Goal: Information Seeking & Learning: Learn about a topic

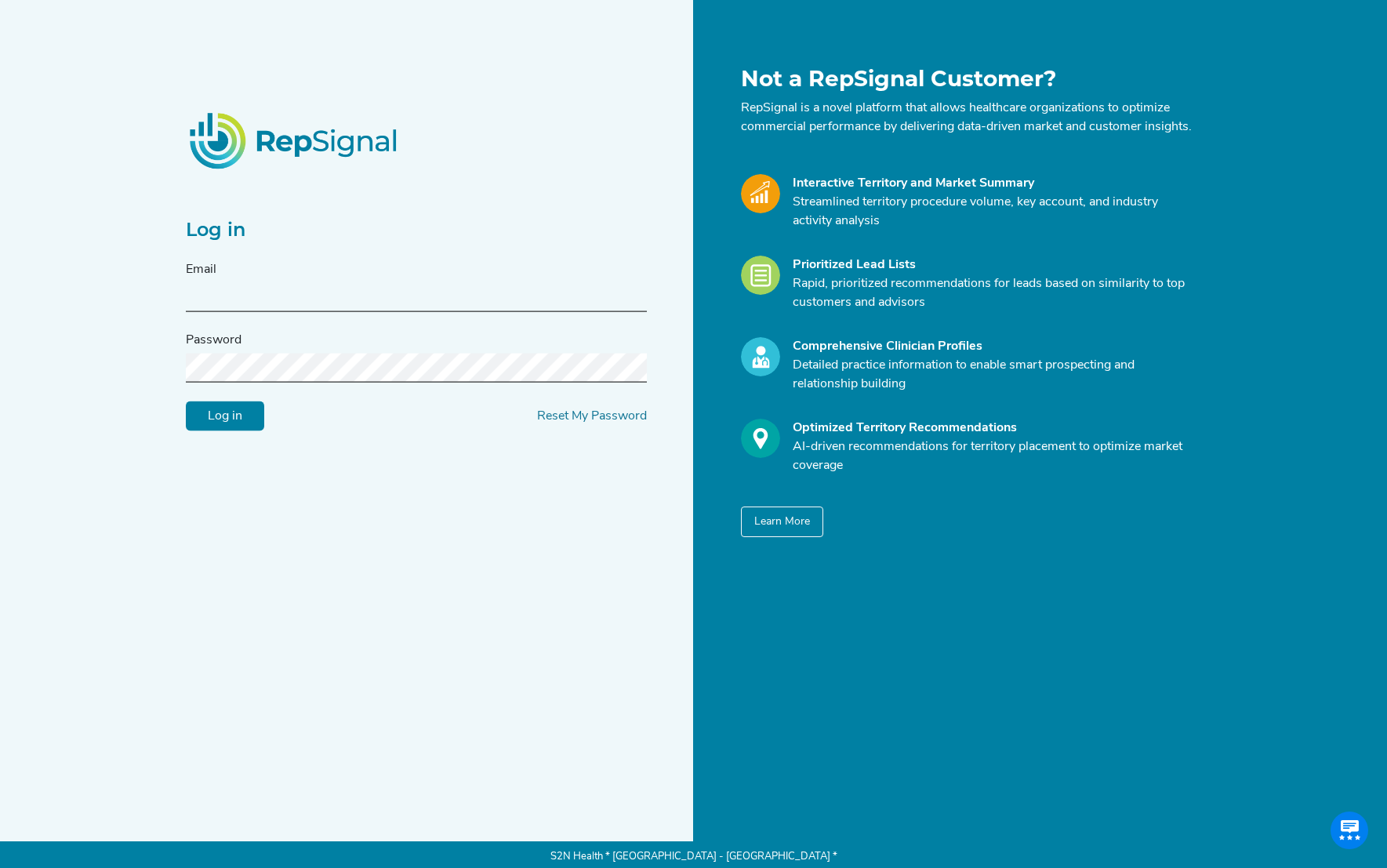
type input "s2n-demo@s2nhealth.com"
click at [227, 426] on input "Log in" at bounding box center [225, 416] width 79 height 30
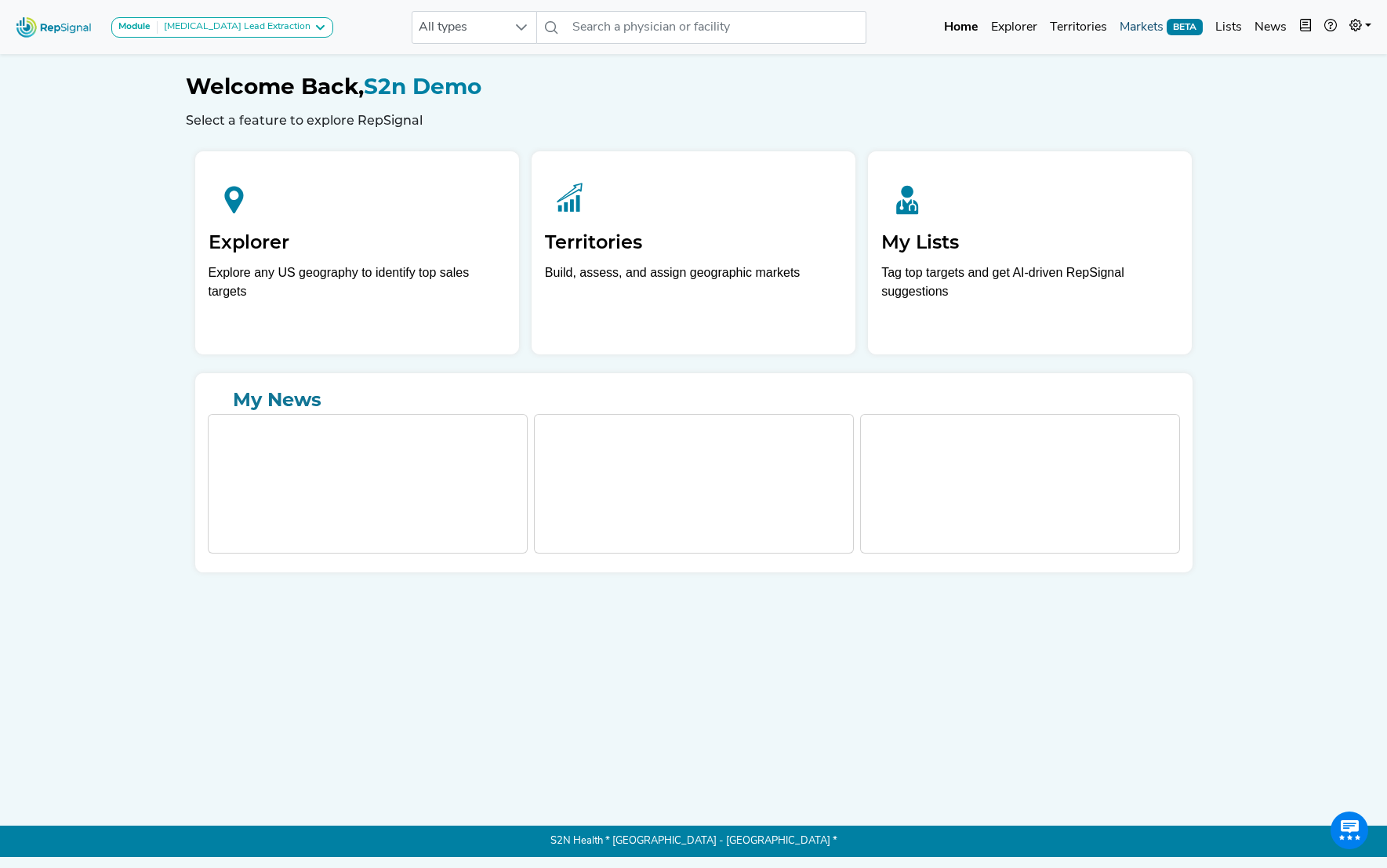
click at [1154, 27] on link "Markets BETA" at bounding box center [1162, 27] width 96 height 31
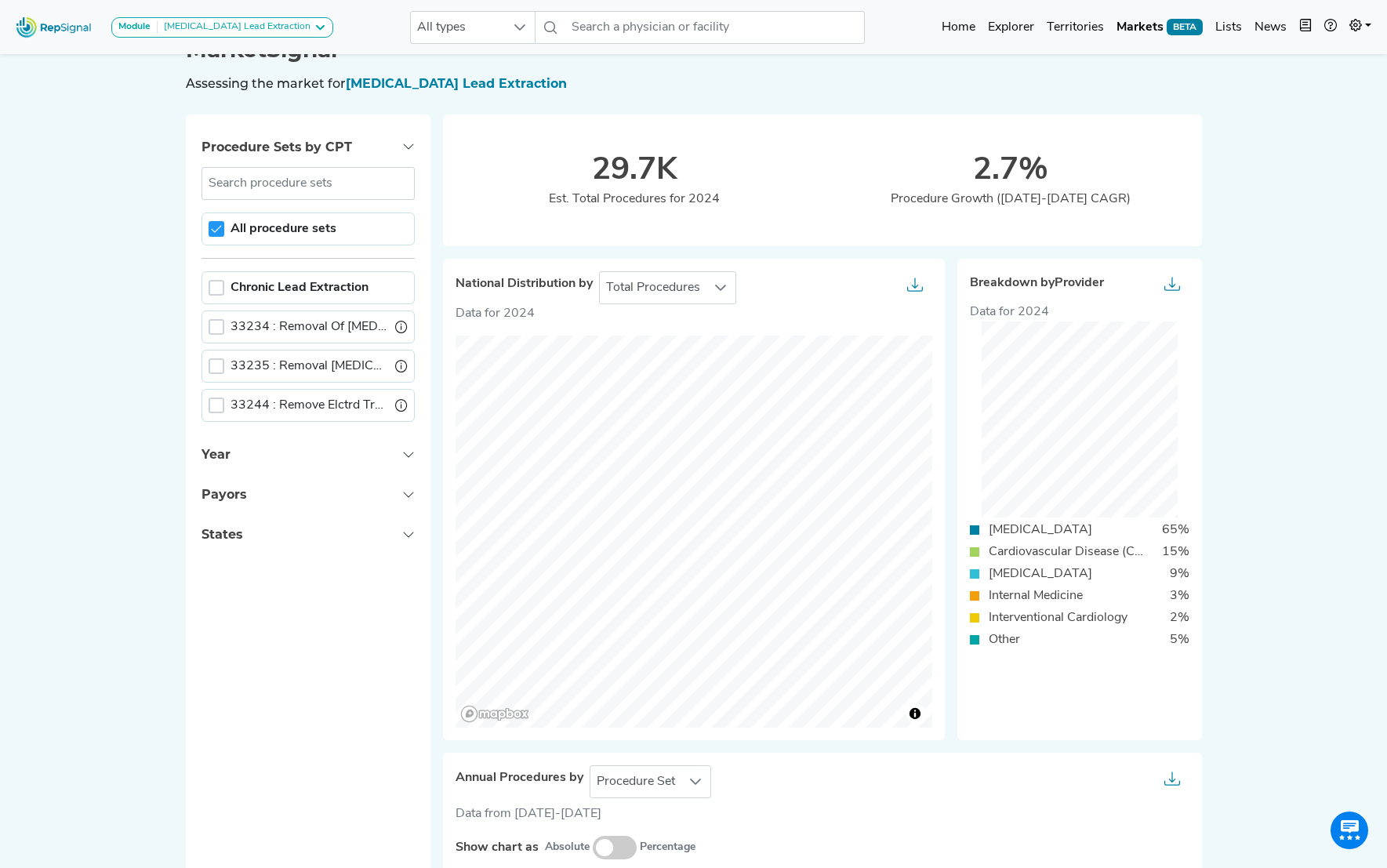
scroll to position [36, 0]
click at [1153, 58] on h1 "MarketSignal" at bounding box center [694, 51] width 1016 height 27
click at [1150, 28] on link "Markets BETA" at bounding box center [1159, 27] width 99 height 31
click at [1022, 31] on link "Explorer" at bounding box center [1011, 27] width 58 height 31
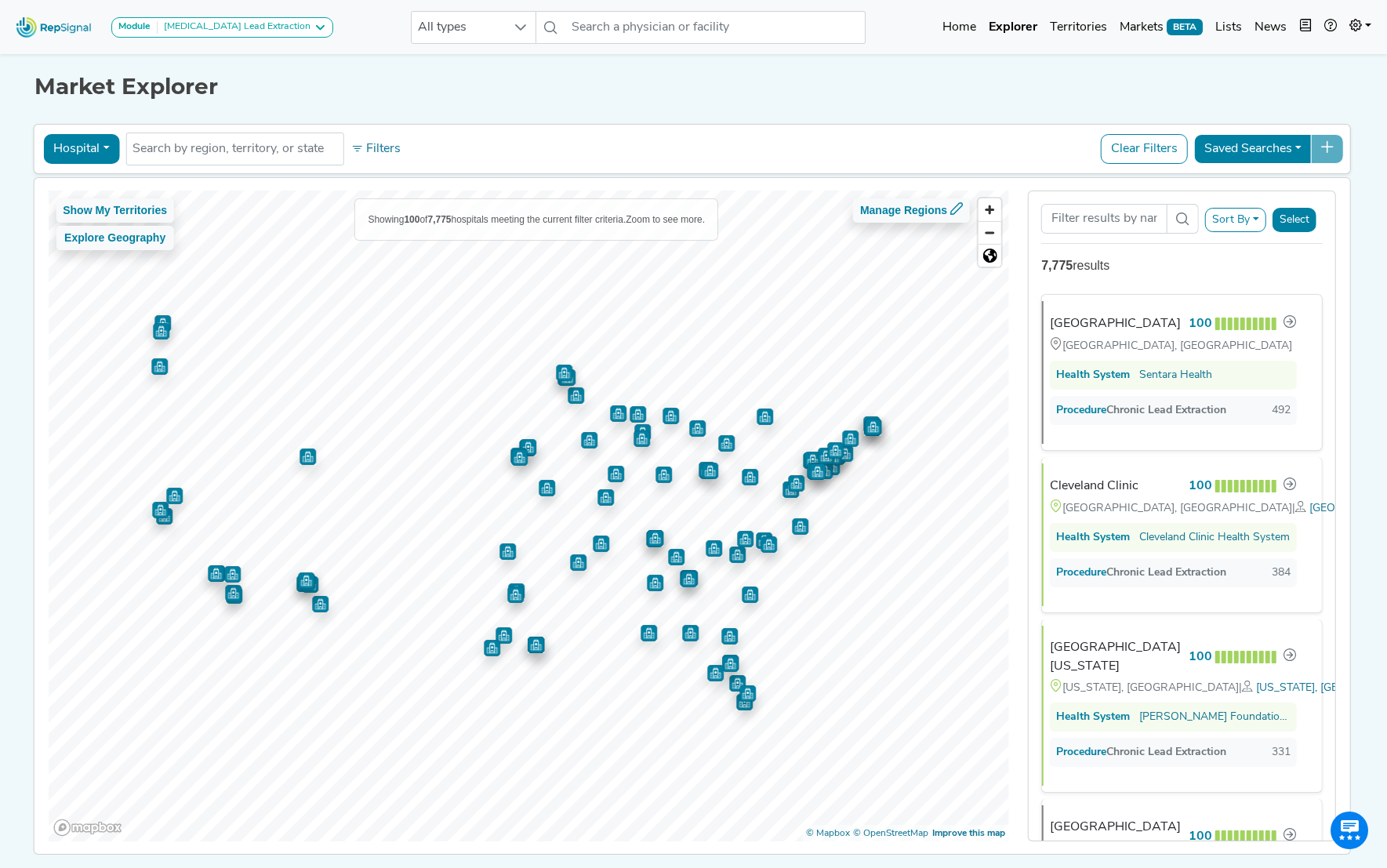
click at [105, 149] on button "Hospital" at bounding box center [80, 149] width 76 height 30
click at [98, 182] on link "Physician" at bounding box center [106, 185] width 124 height 25
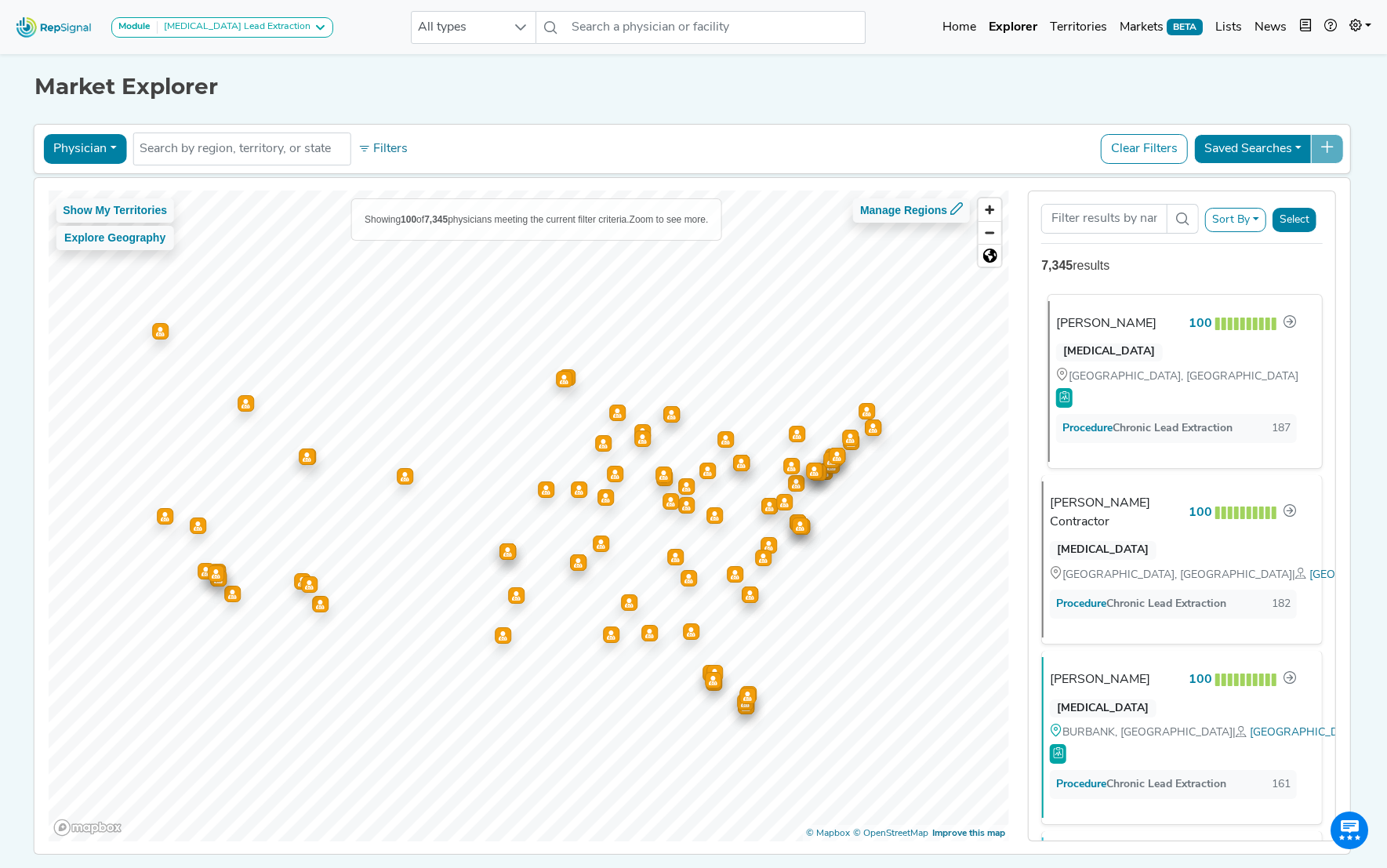
click at [1113, 317] on div "[PERSON_NAME]" at bounding box center [1106, 325] width 100 height 19
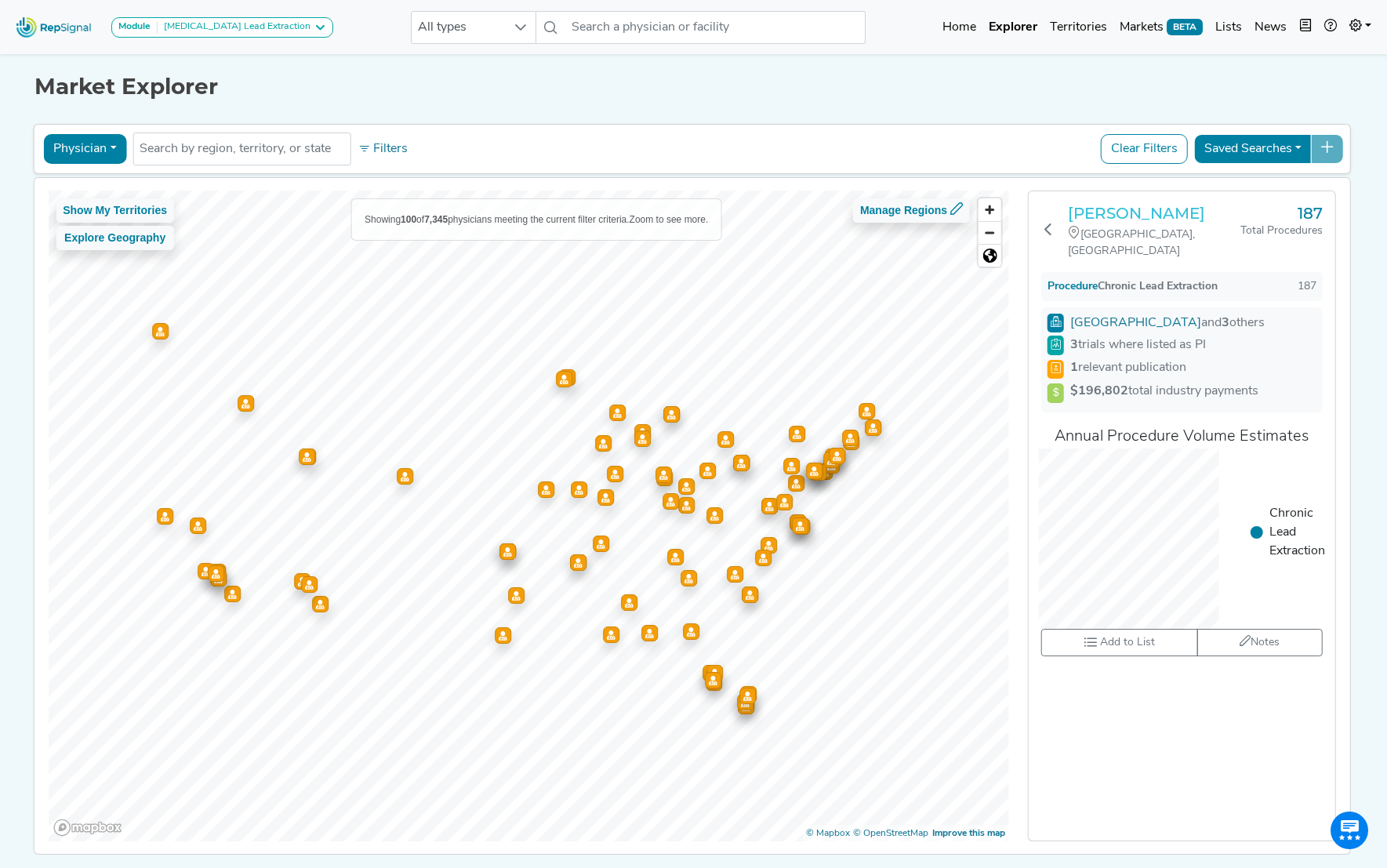
click at [1108, 212] on h3 "[PERSON_NAME]" at bounding box center [1155, 214] width 173 height 19
click at [92, 152] on button "Physician" at bounding box center [84, 149] width 83 height 30
click at [97, 225] on link "Hospital" at bounding box center [106, 223] width 124 height 25
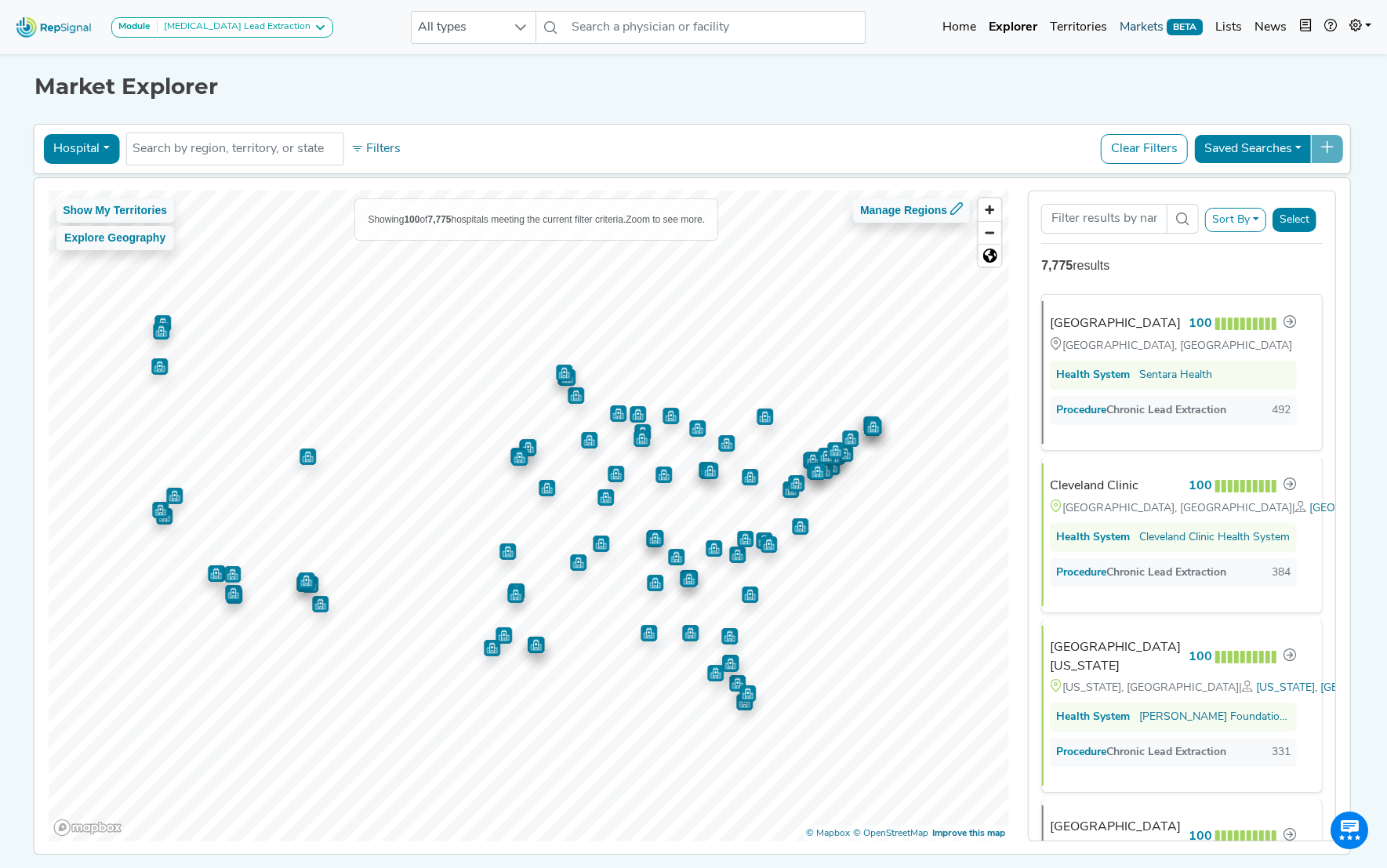
click at [1148, 31] on link "Markets BETA" at bounding box center [1162, 27] width 96 height 31
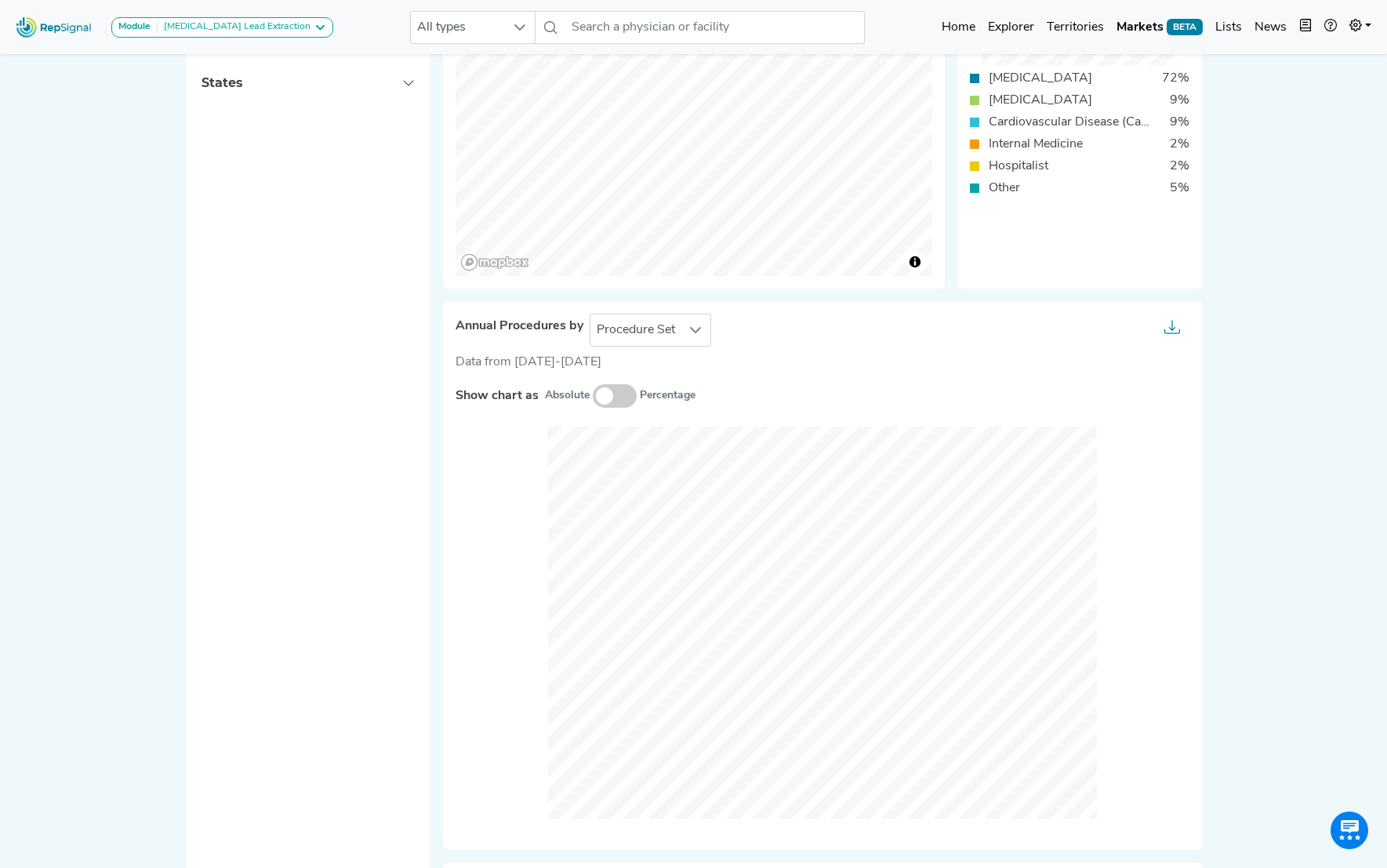
scroll to position [493, 0]
click at [696, 326] on icon at bounding box center [695, 326] width 12 height 12
click at [665, 398] on li "Setting Of Care" at bounding box center [650, 396] width 122 height 31
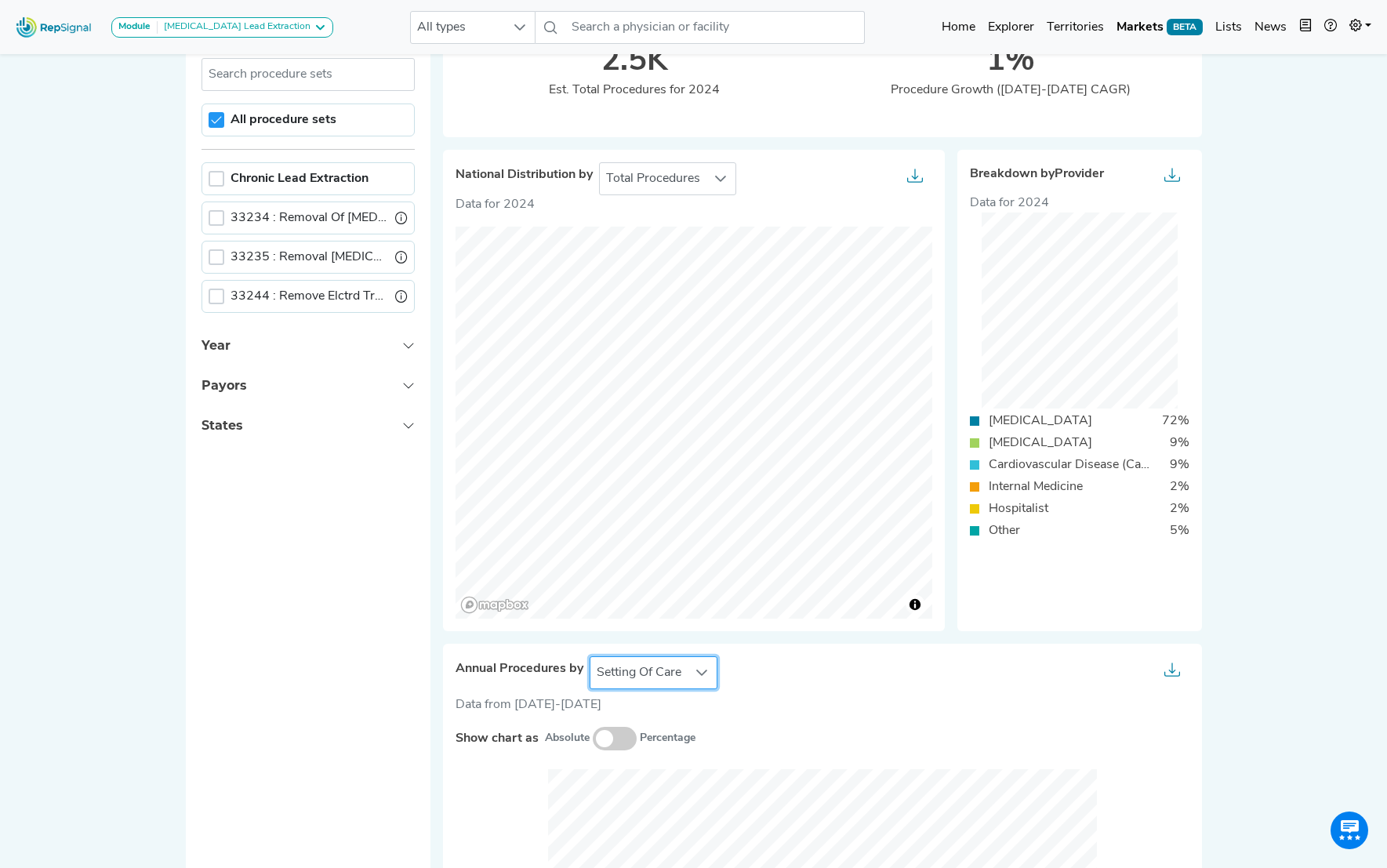
scroll to position [120, 0]
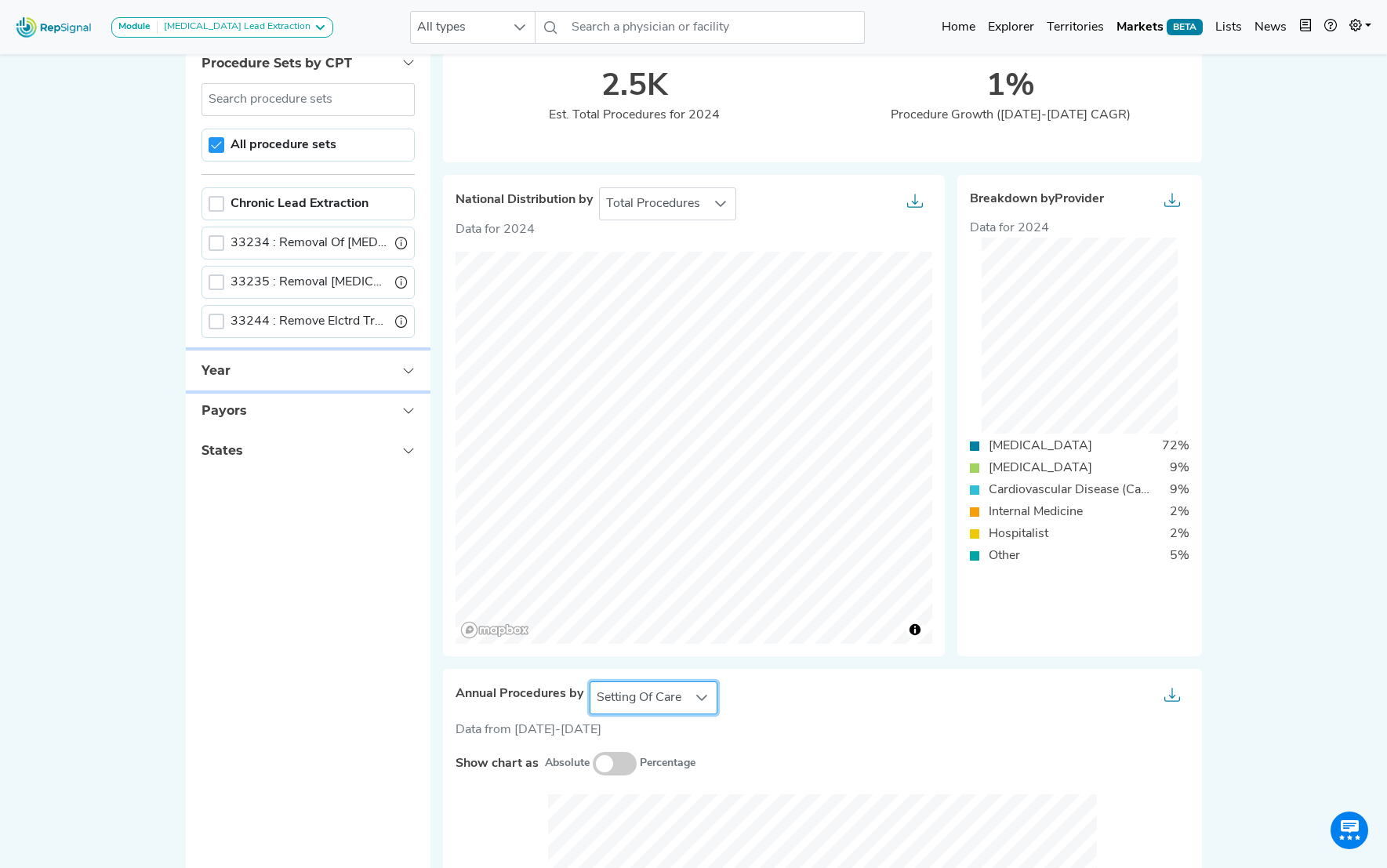
click at [406, 368] on button "Year" at bounding box center [308, 371] width 245 height 40
click at [407, 417] on button "Payors" at bounding box center [308, 411] width 245 height 40
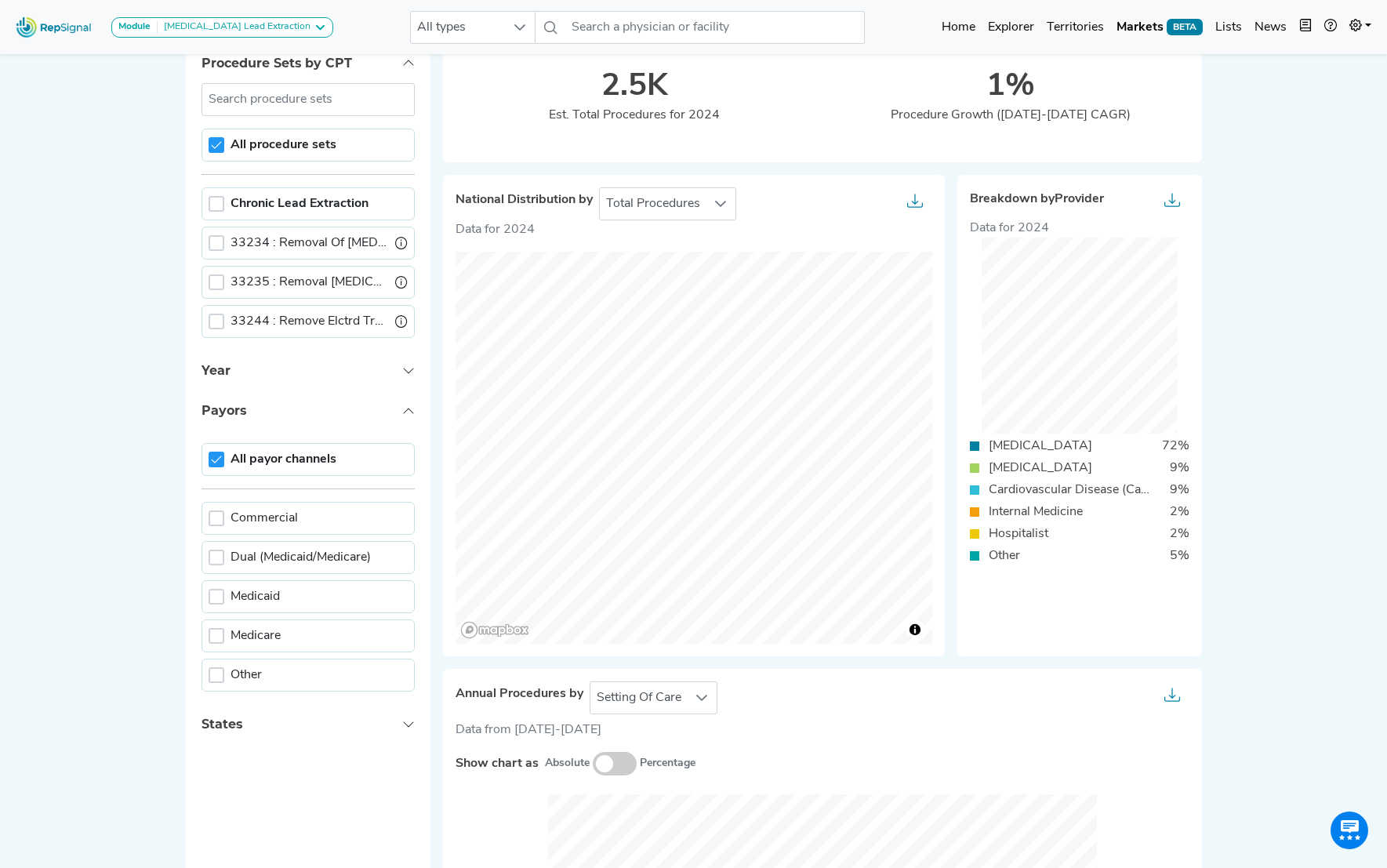
click at [408, 414] on button "Payors" at bounding box center [308, 411] width 245 height 40
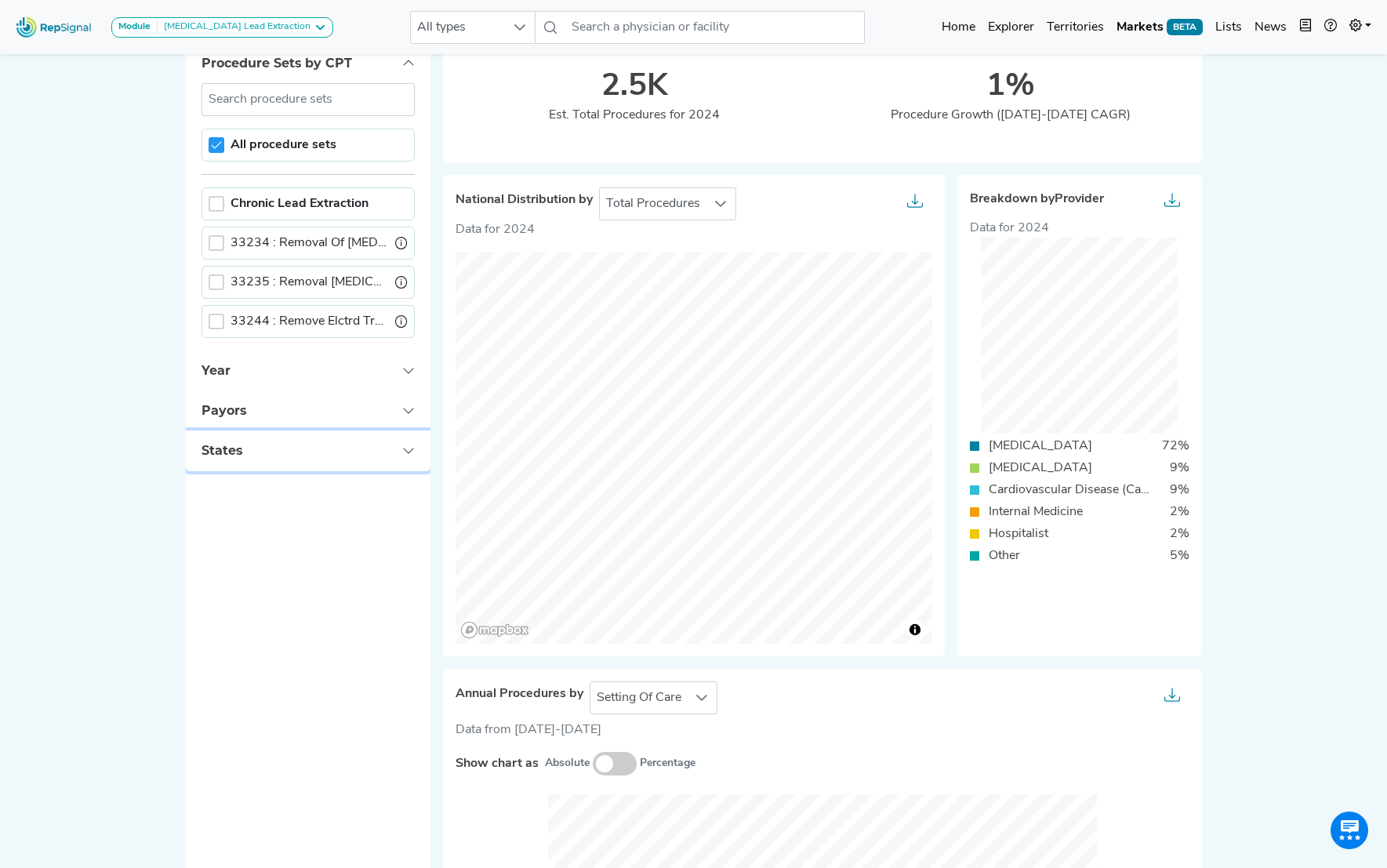
click at [406, 455] on button "States" at bounding box center [308, 451] width 245 height 40
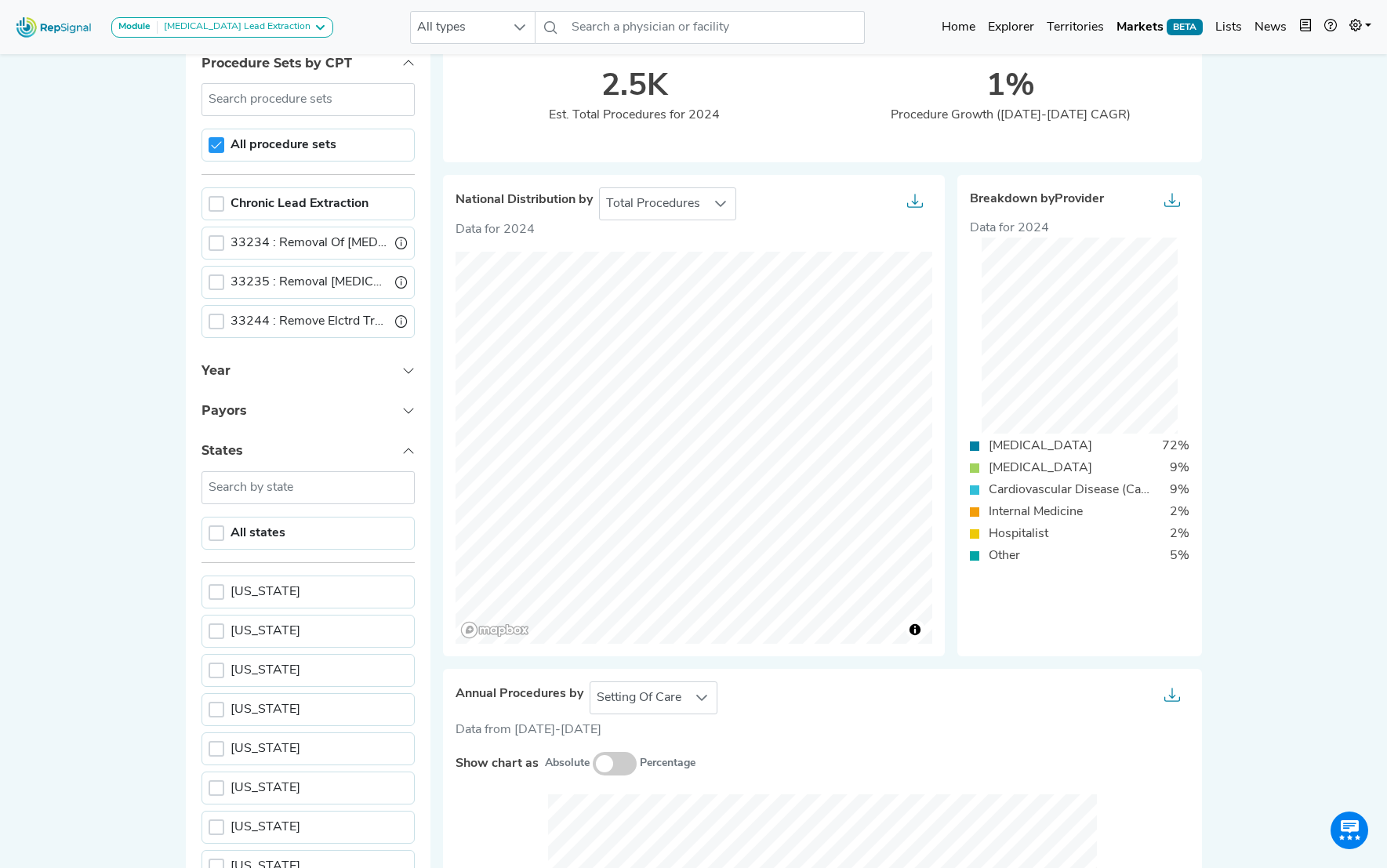
click at [406, 455] on button "States" at bounding box center [308, 451] width 245 height 40
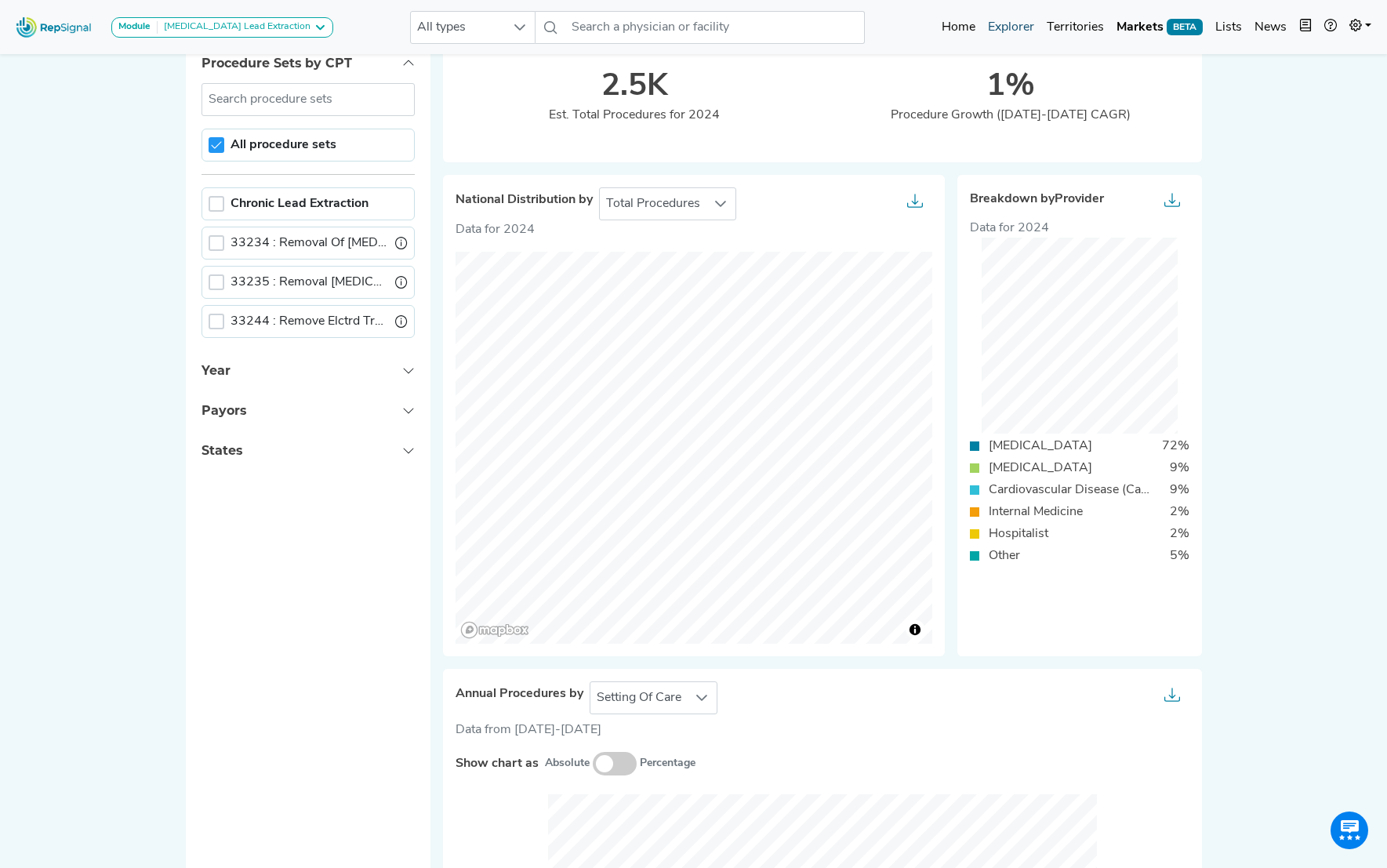
click at [1010, 30] on link "Explorer" at bounding box center [1011, 27] width 58 height 31
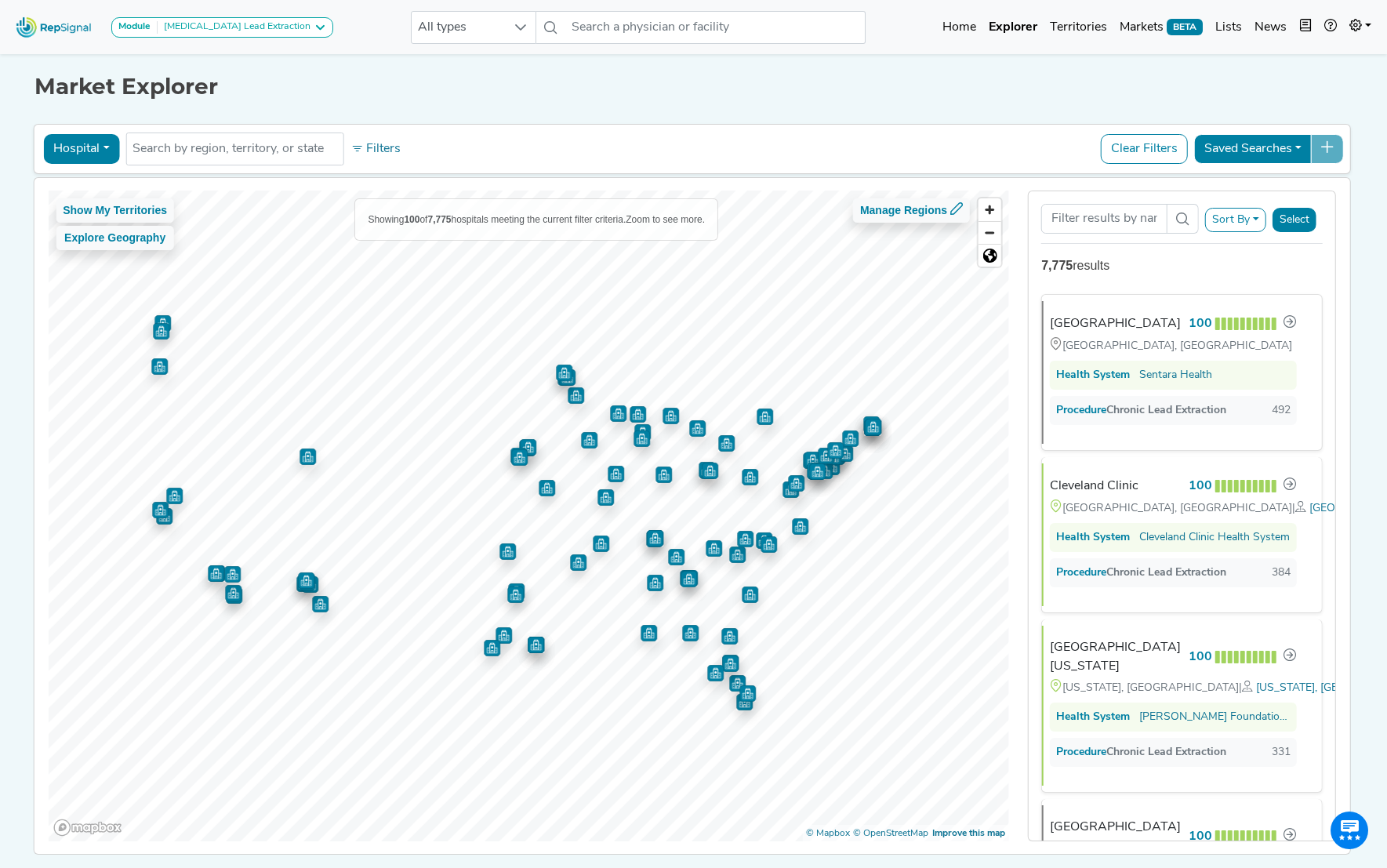
click at [100, 150] on button "Hospital" at bounding box center [80, 149] width 76 height 30
click at [105, 299] on link "Health System" at bounding box center [106, 298] width 124 height 25
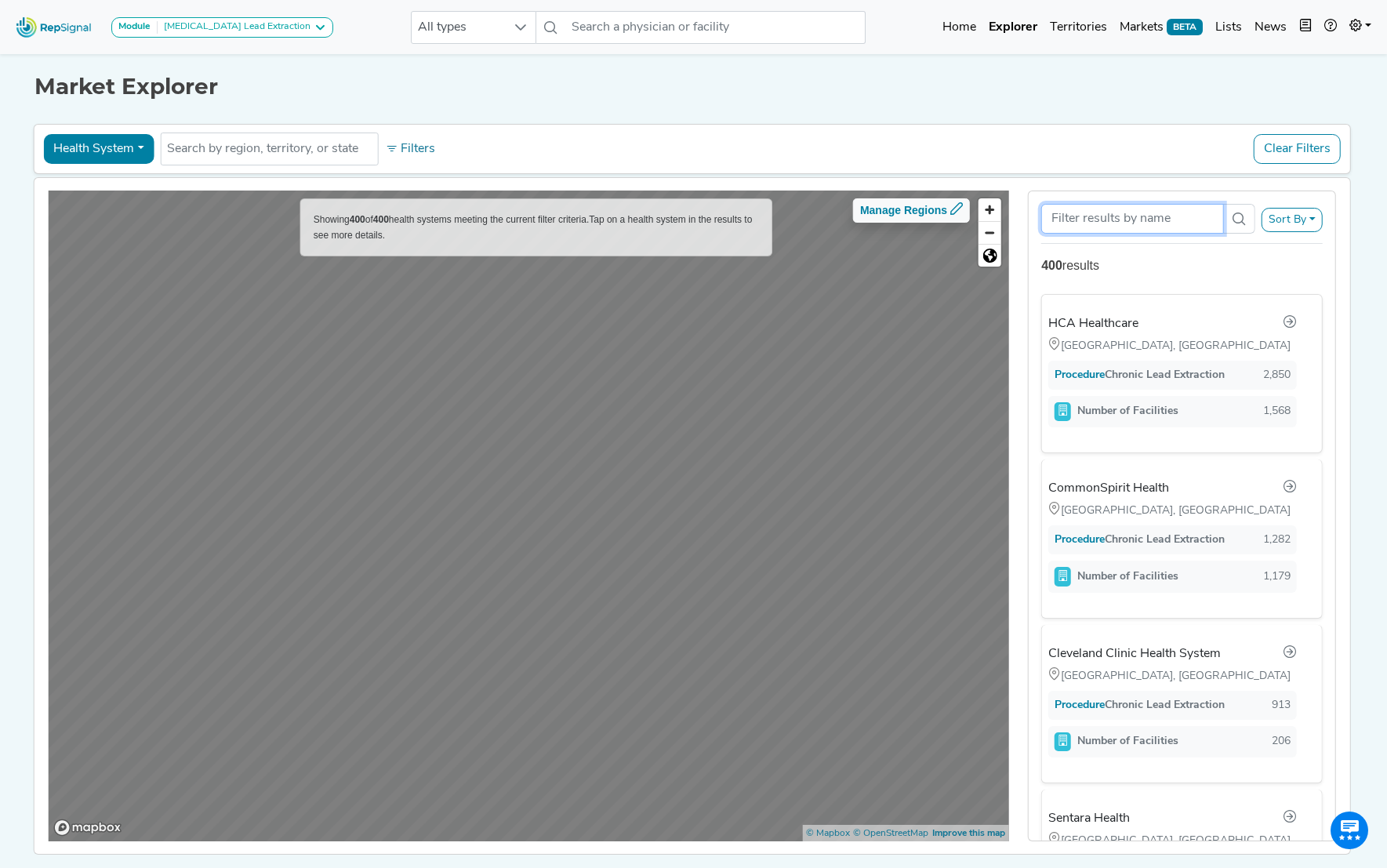
click at [1101, 217] on input "Search Term" at bounding box center [1132, 219] width 182 height 30
click at [1162, 654] on div "Cleveland Clinic Health System" at bounding box center [1141, 654] width 173 height 19
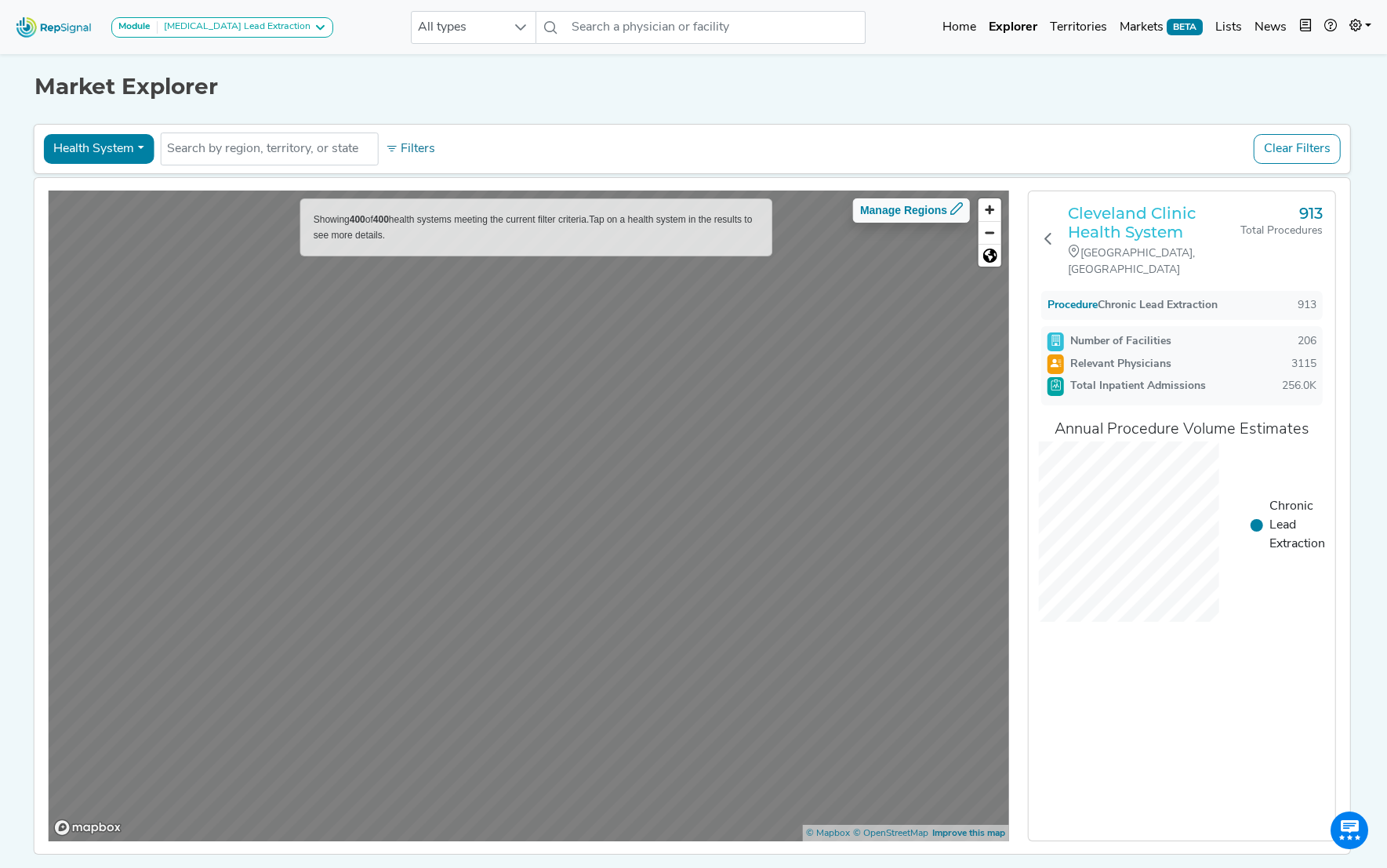
click at [1137, 211] on h3 "Cleveland Clinic Health System" at bounding box center [1155, 222] width 173 height 38
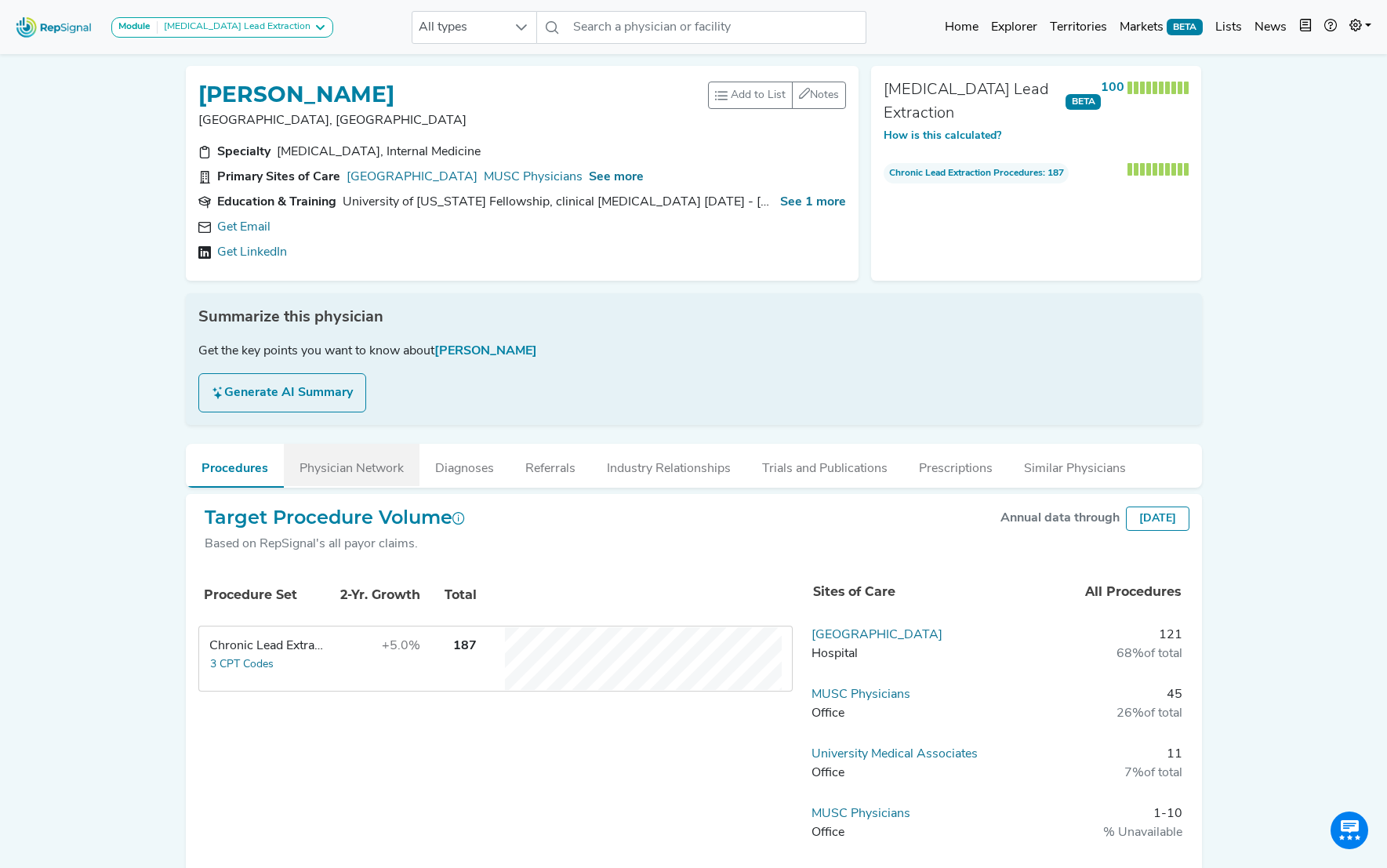
click at [361, 472] on button "Physician Network" at bounding box center [352, 465] width 136 height 43
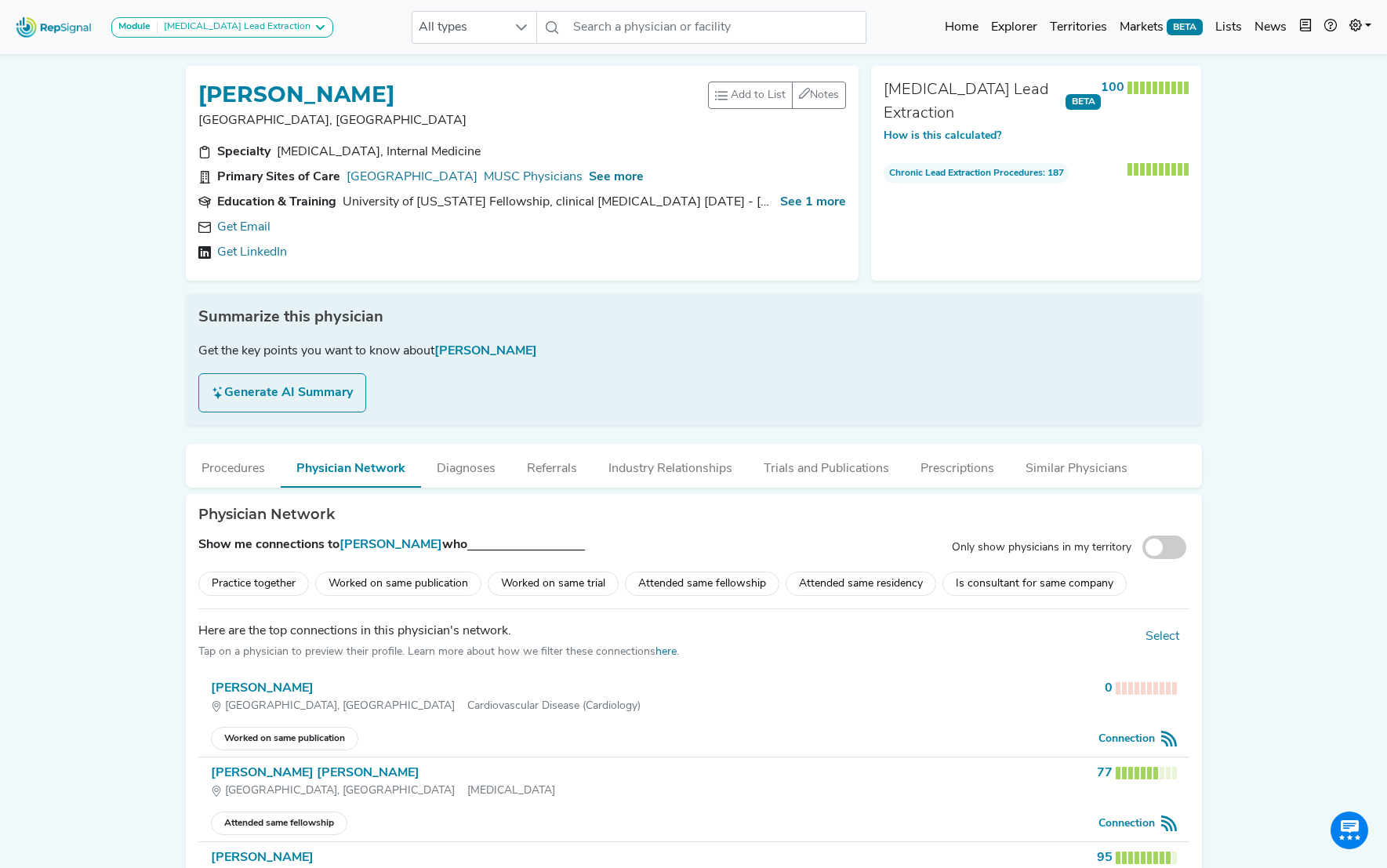
click at [418, 588] on div "Worked on same publication" at bounding box center [398, 584] width 167 height 24
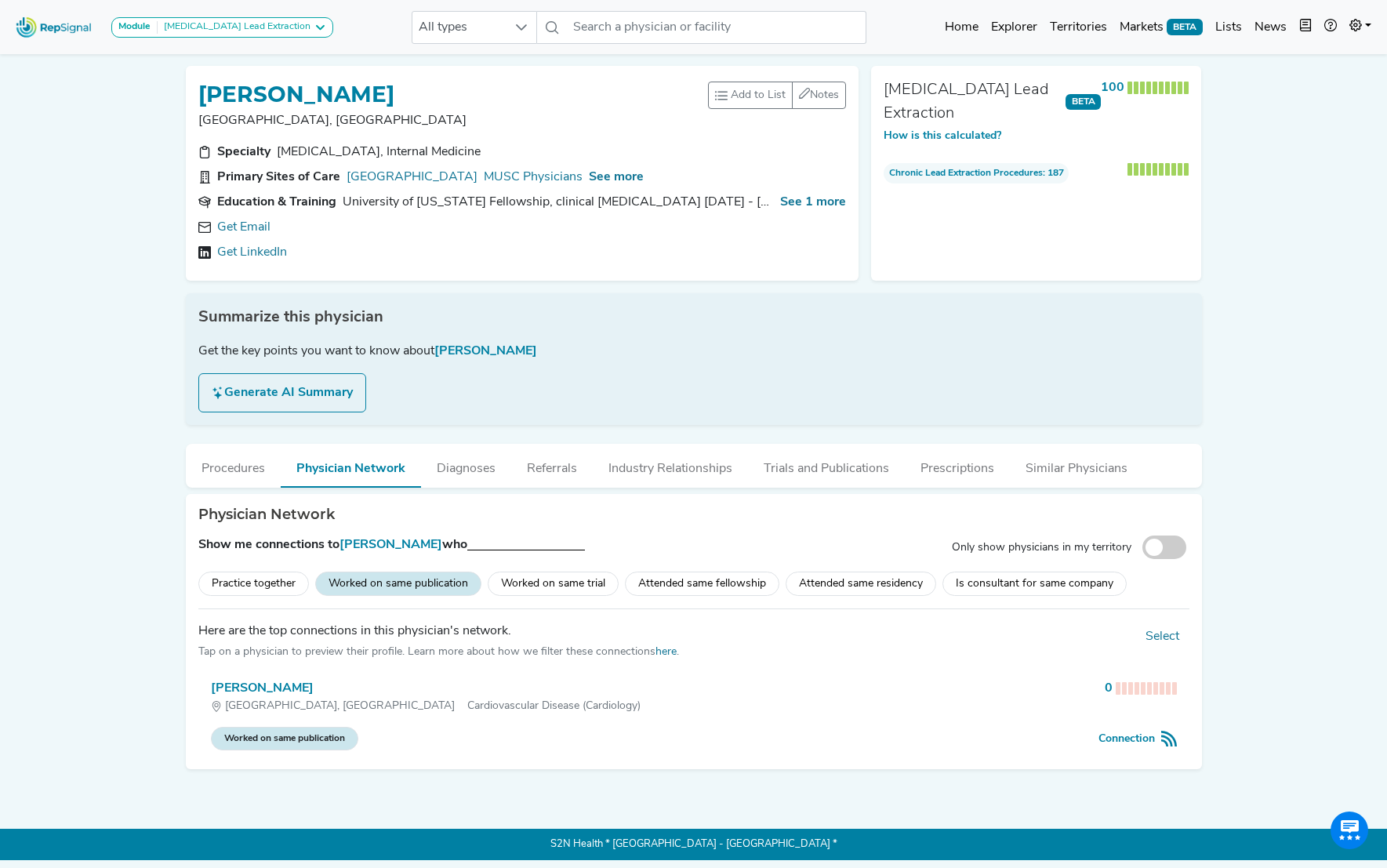
click at [393, 584] on div "Worked on same publication" at bounding box center [398, 584] width 167 height 24
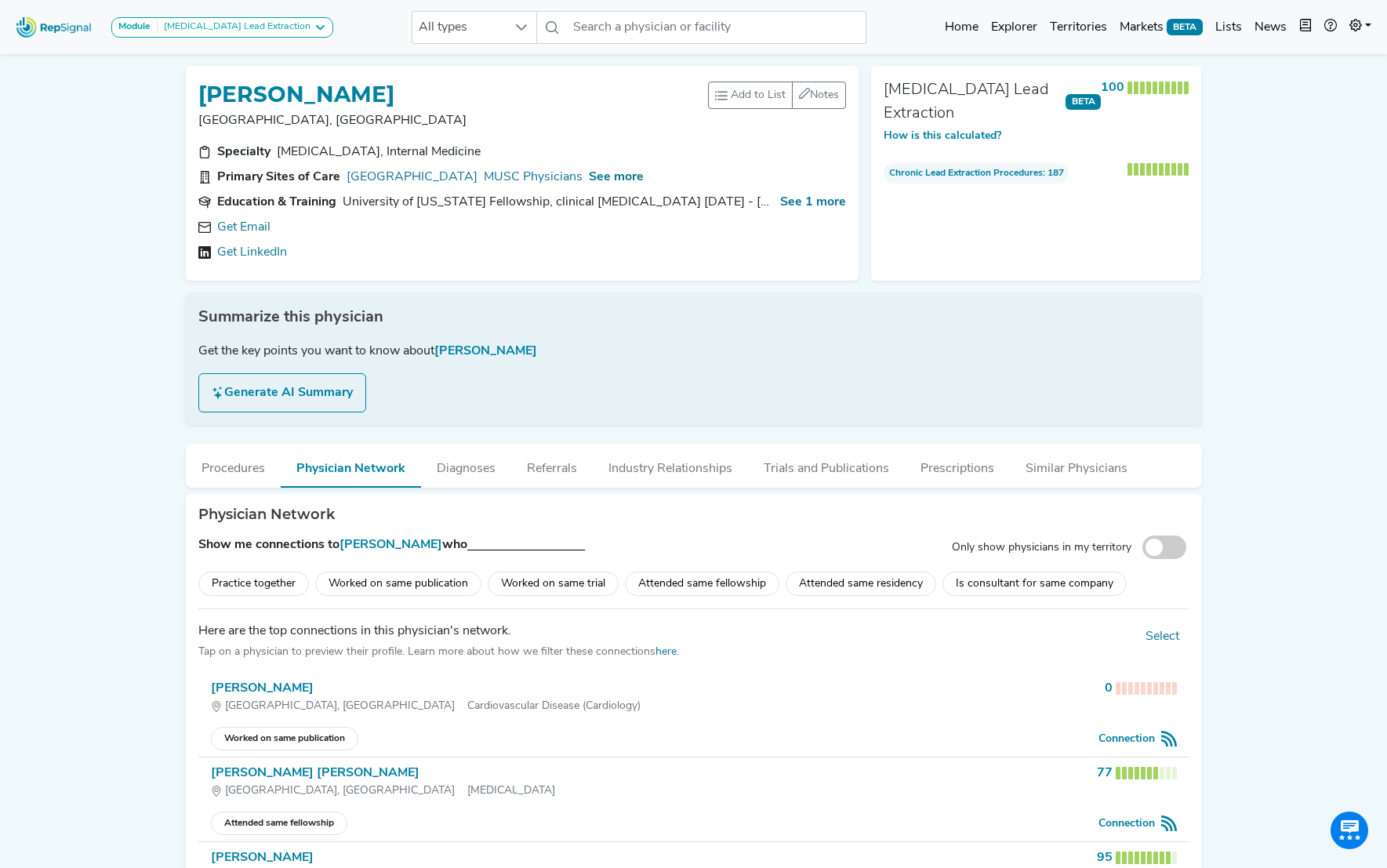
click at [673, 585] on div "Attended same fellowship" at bounding box center [702, 584] width 154 height 24
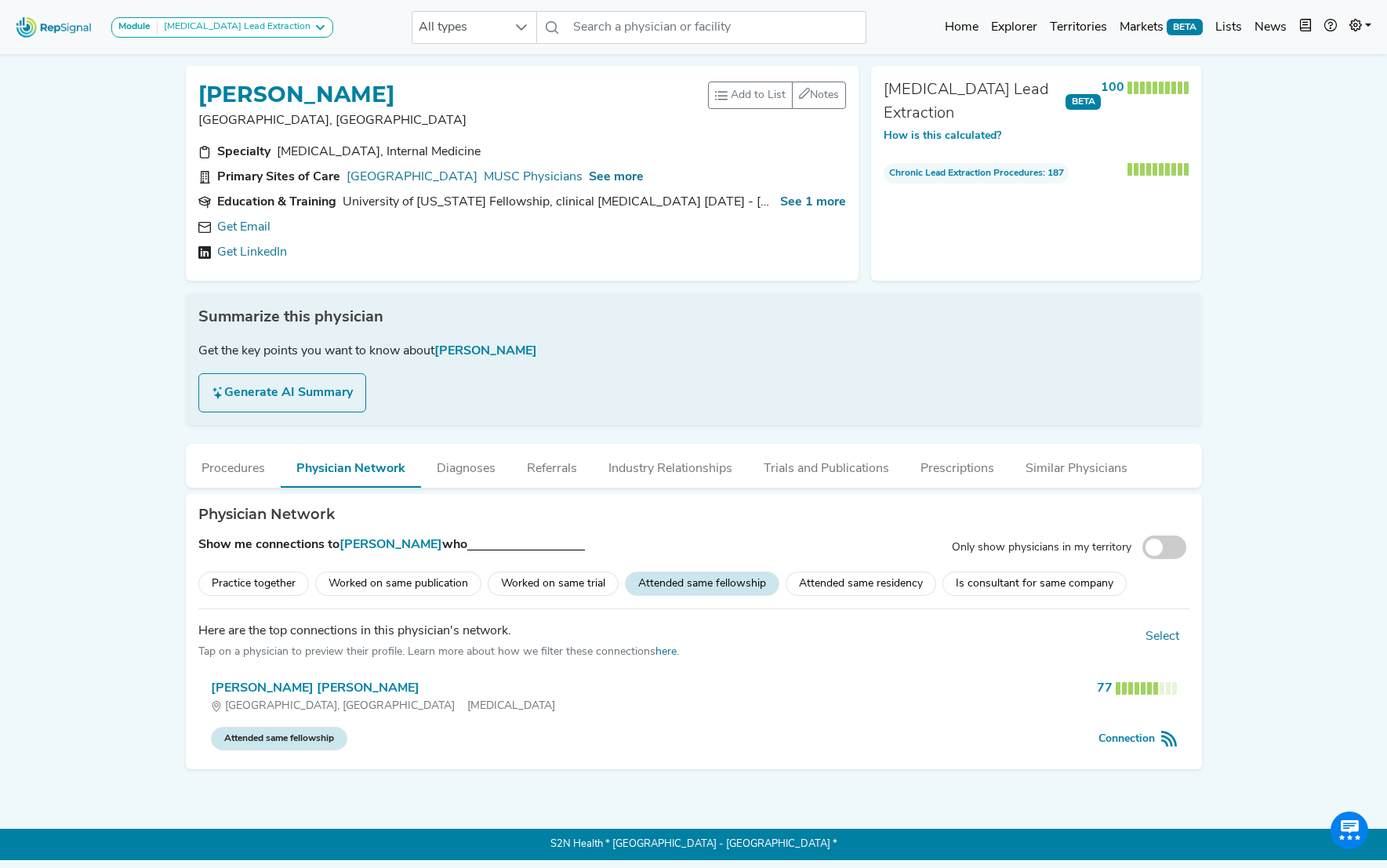
click at [649, 329] on div "Summarize this physician Get the key points you want to know about [PERSON_NAME…" at bounding box center [694, 359] width 1016 height 132
click at [469, 474] on button "Diagnoses" at bounding box center [466, 465] width 90 height 43
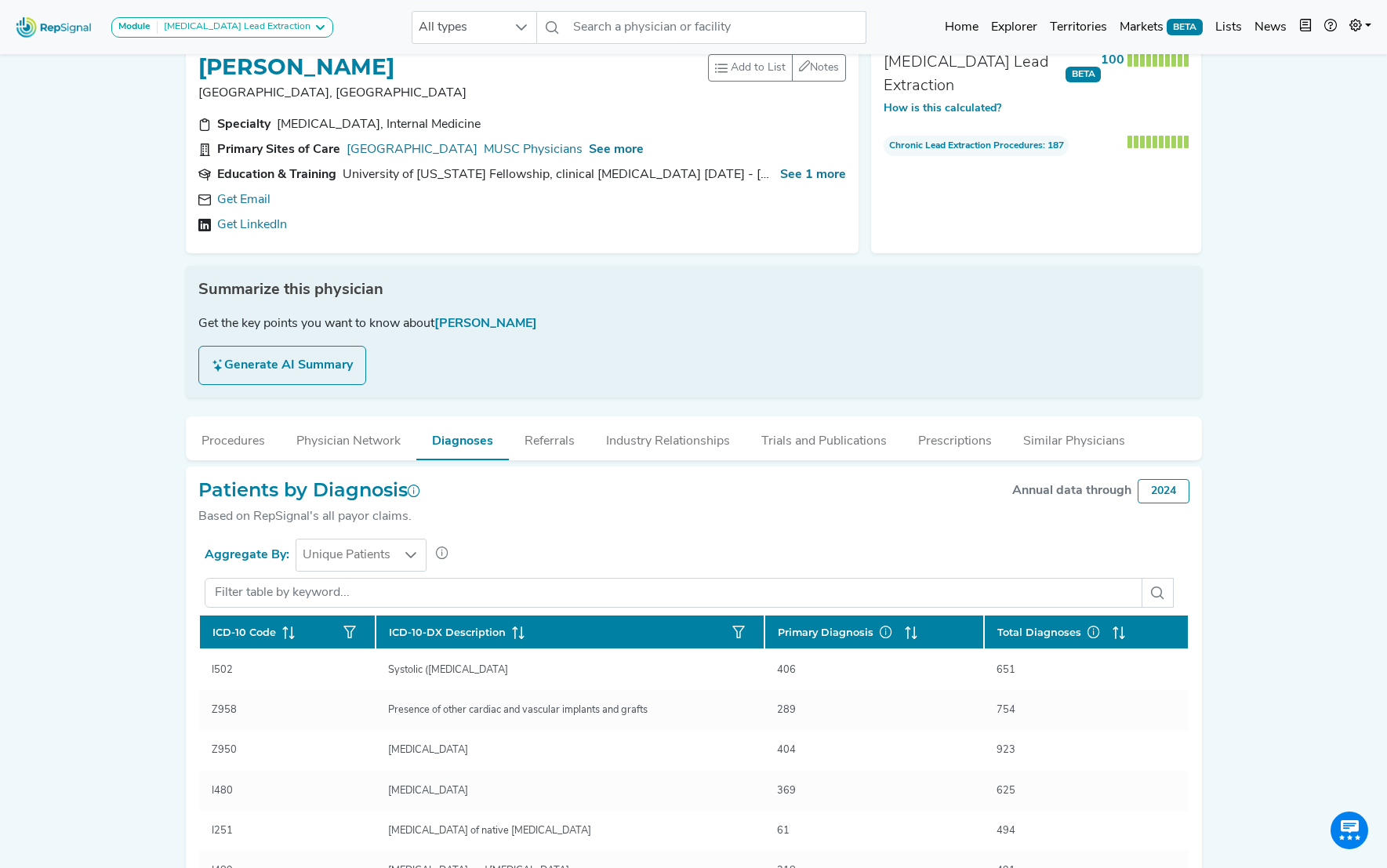
scroll to position [35, 0]
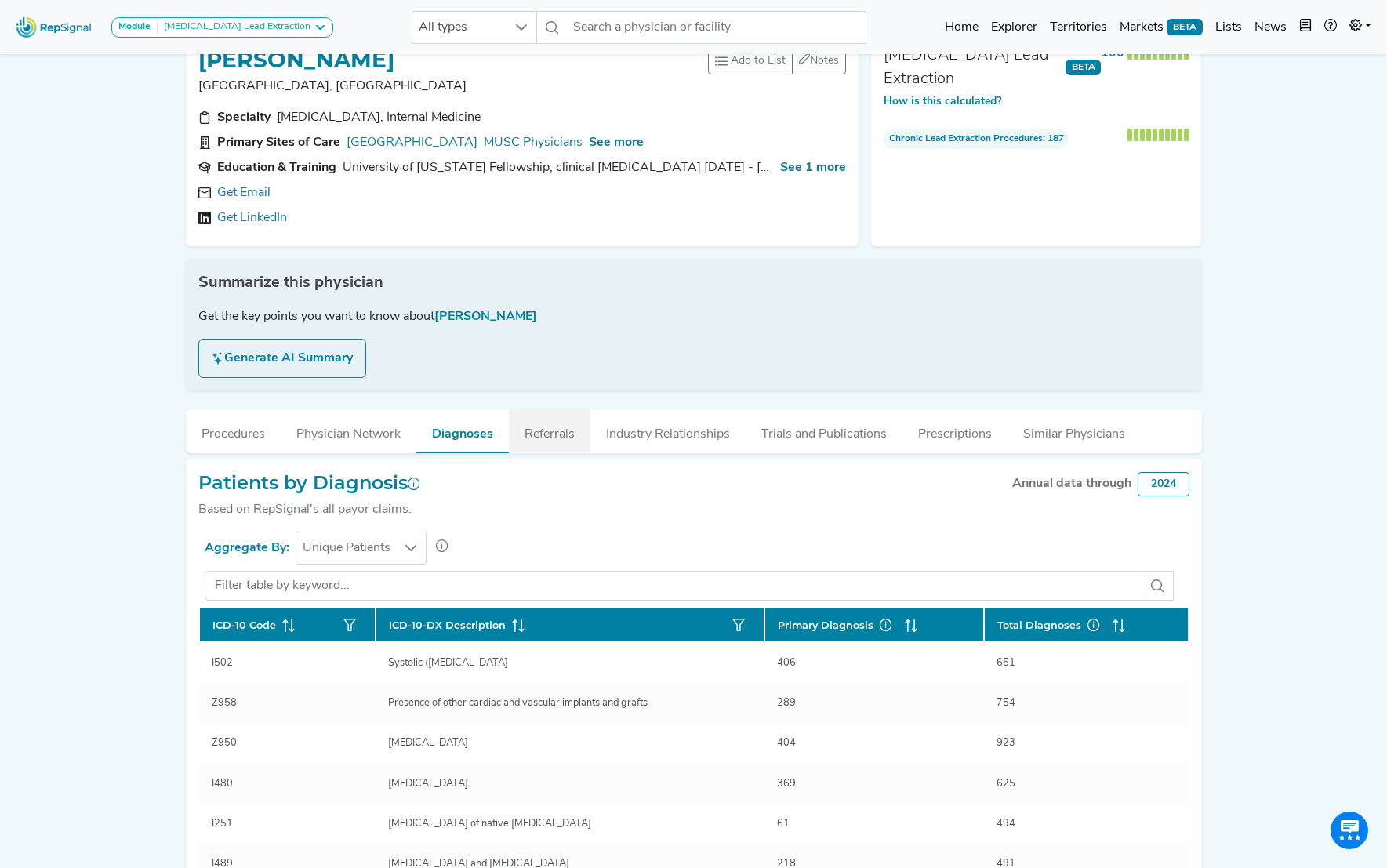
click at [558, 434] on button "Referrals" at bounding box center [550, 430] width 82 height 43
click at [550, 439] on div "[PERSON_NAME] Charleston, [GEOGRAPHIC_DATA] Add to List Recent Lists: Example P…" at bounding box center [694, 538] width 1035 height 1039
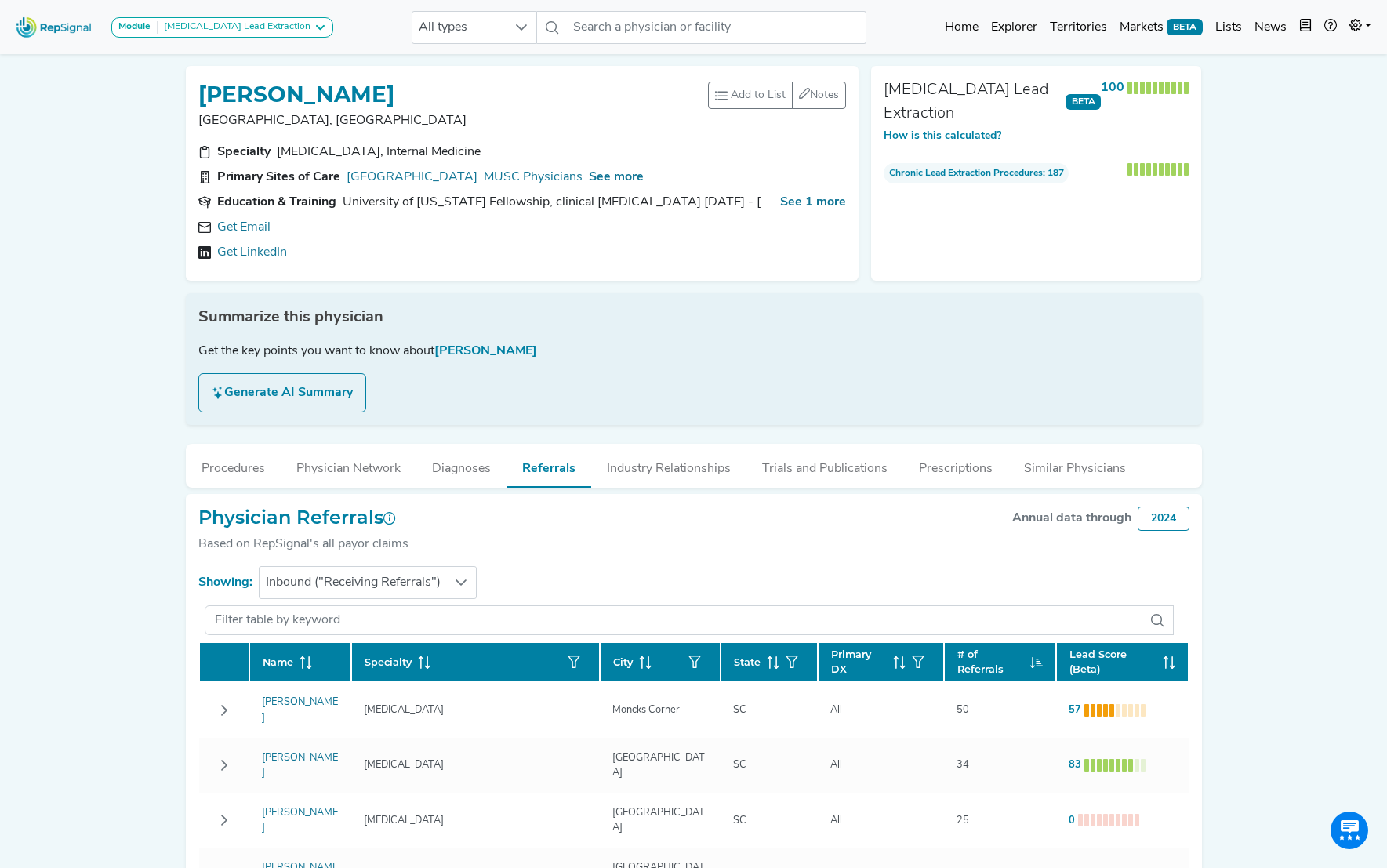
scroll to position [79, 0]
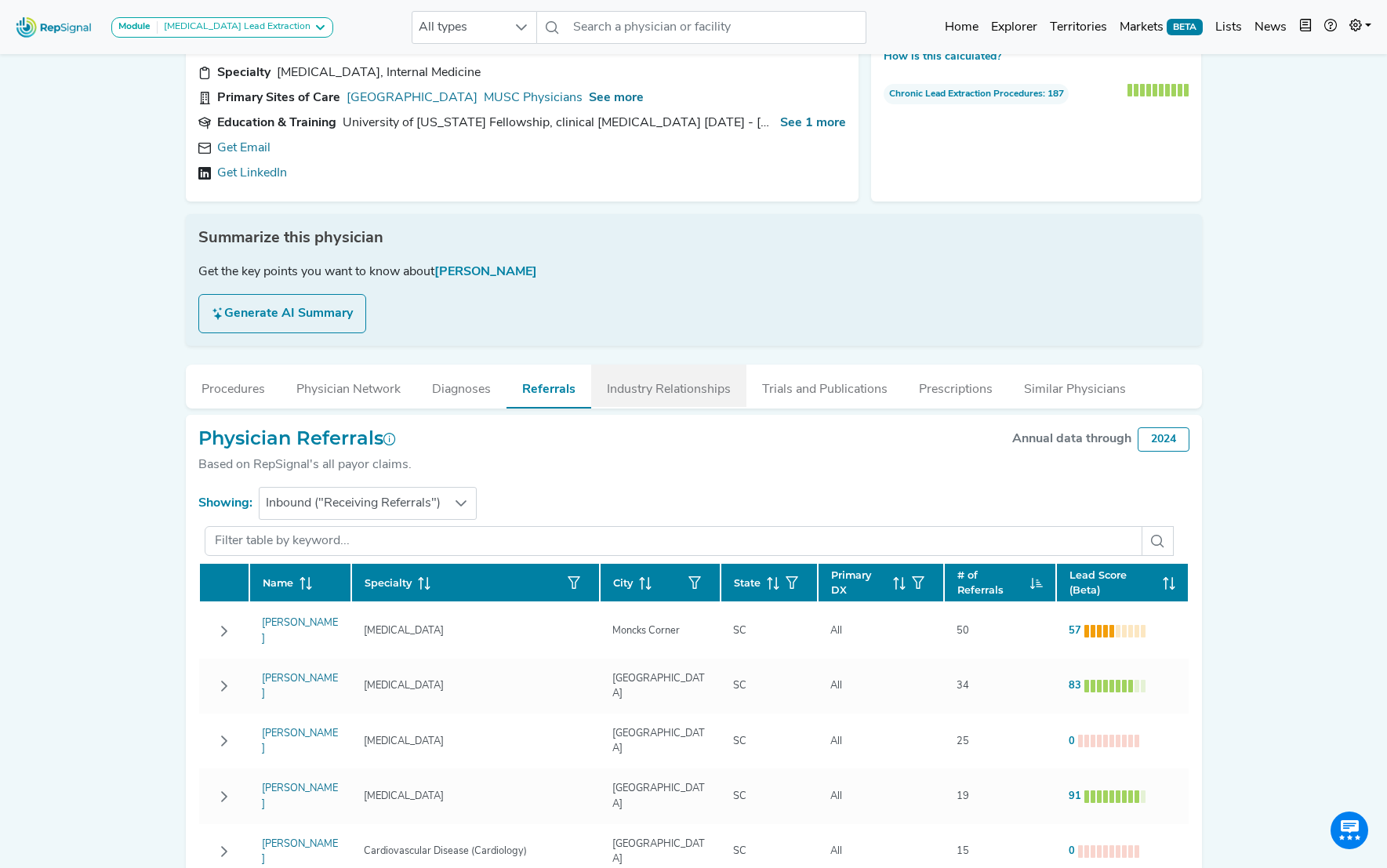
click at [696, 386] on button "Industry Relationships" at bounding box center [669, 386] width 155 height 43
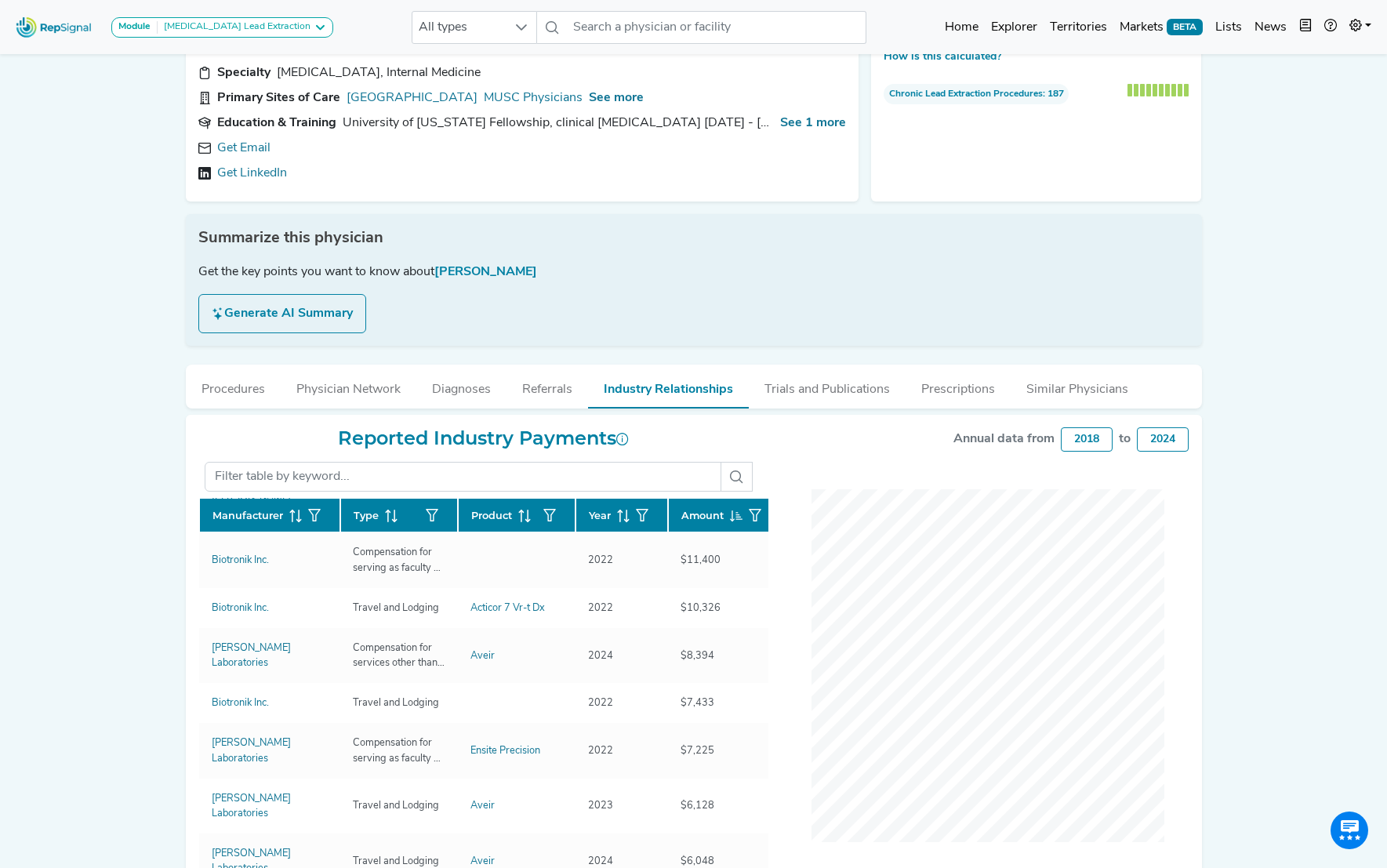
scroll to position [0, 0]
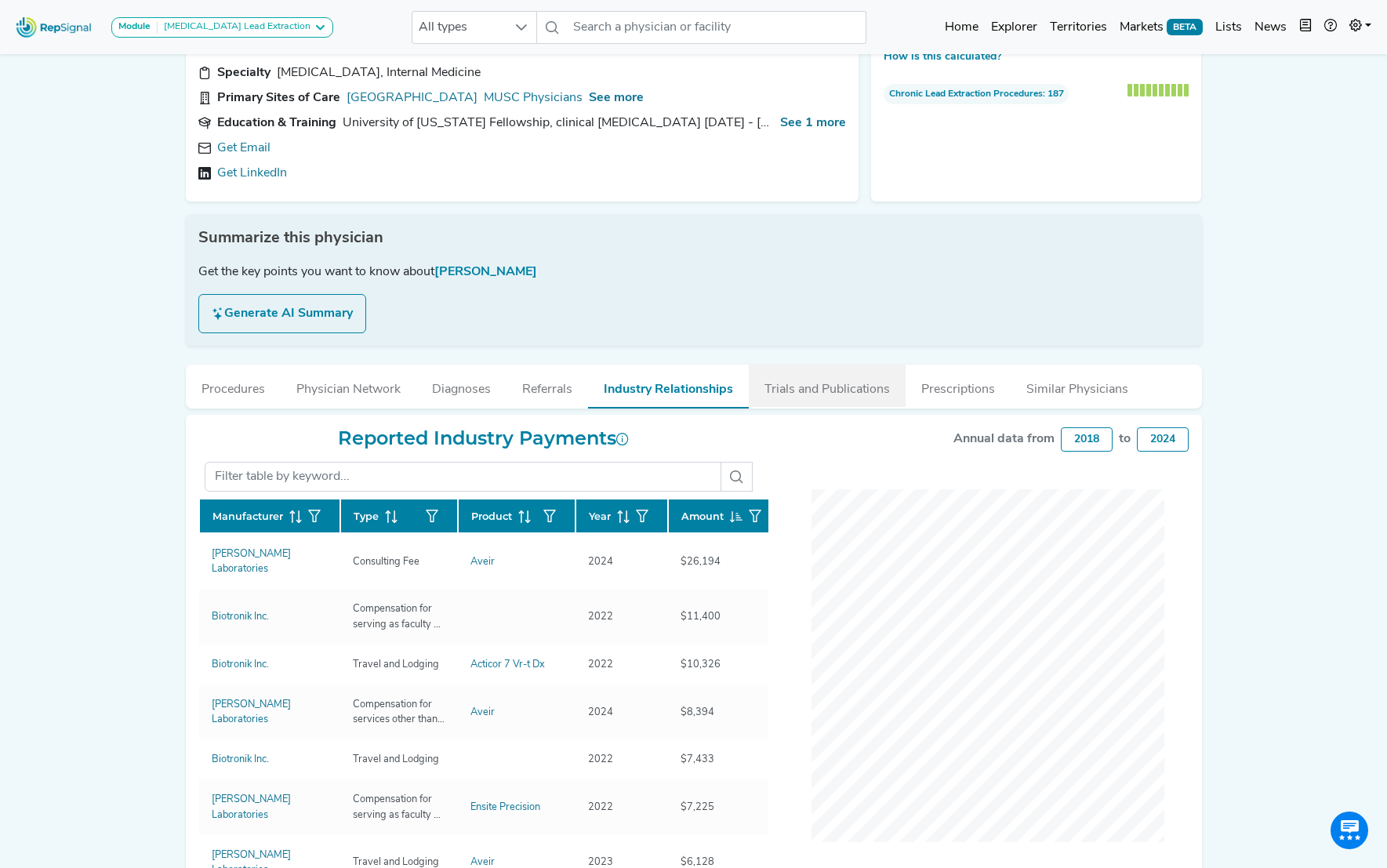
click at [840, 386] on button "Trials and Publications" at bounding box center [828, 386] width 157 height 43
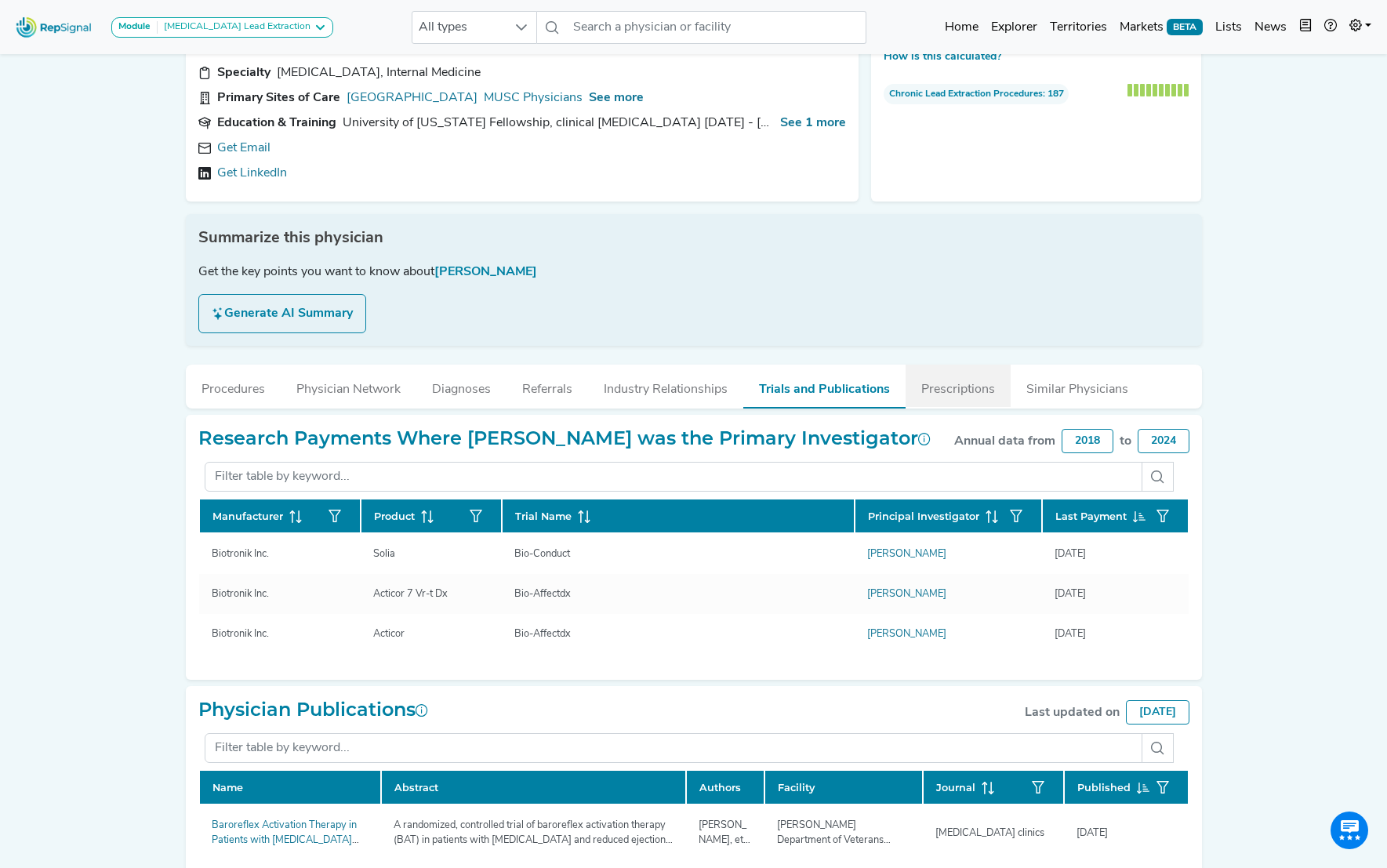
click at [975, 388] on button "Prescriptions" at bounding box center [958, 386] width 105 height 43
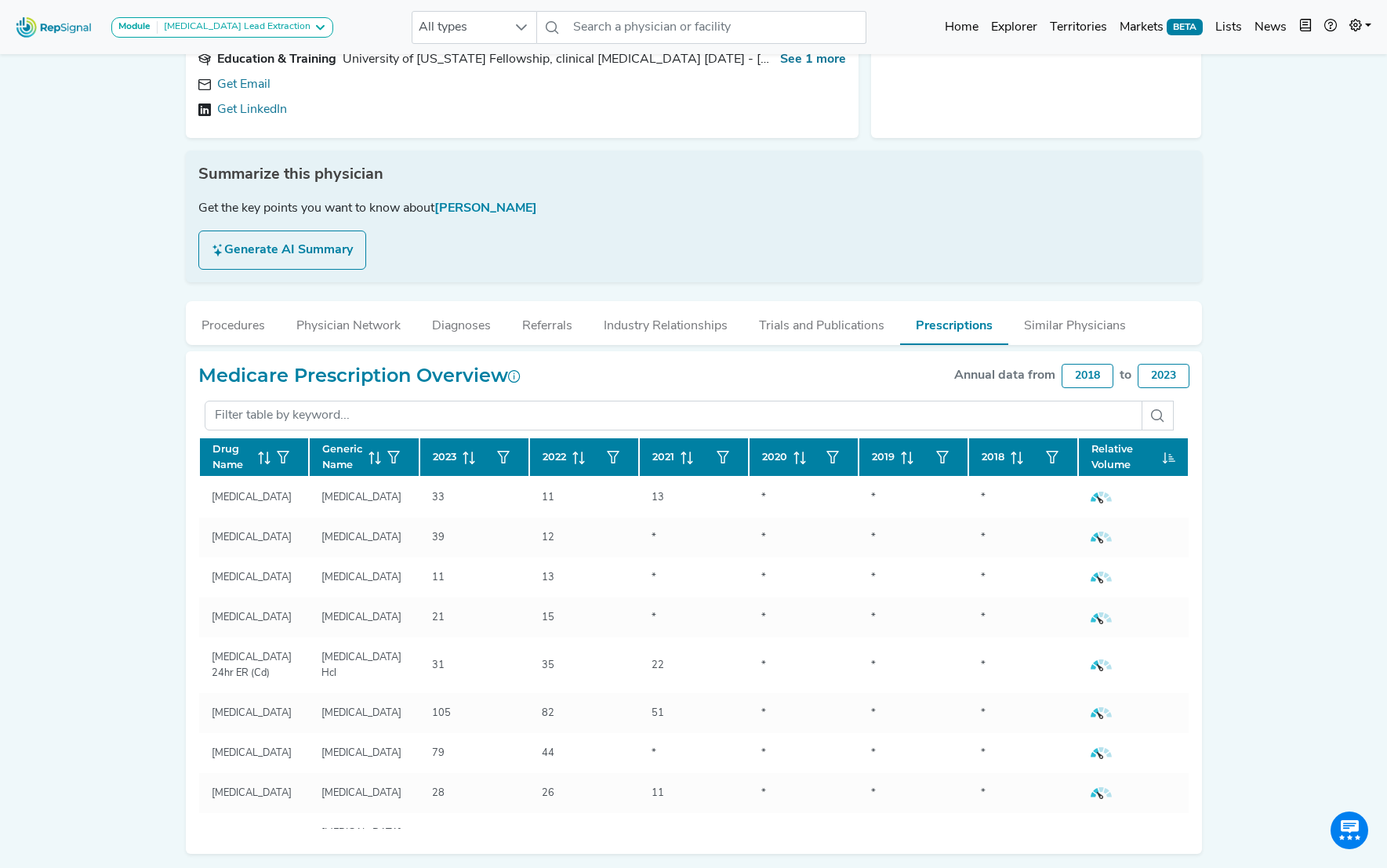
click at [103, 391] on div "Module [MEDICAL_DATA] Lead Extraction AV Access Ambulatory [MEDICAL_DATA] [MEDI…" at bounding box center [694, 390] width 1387 height 1066
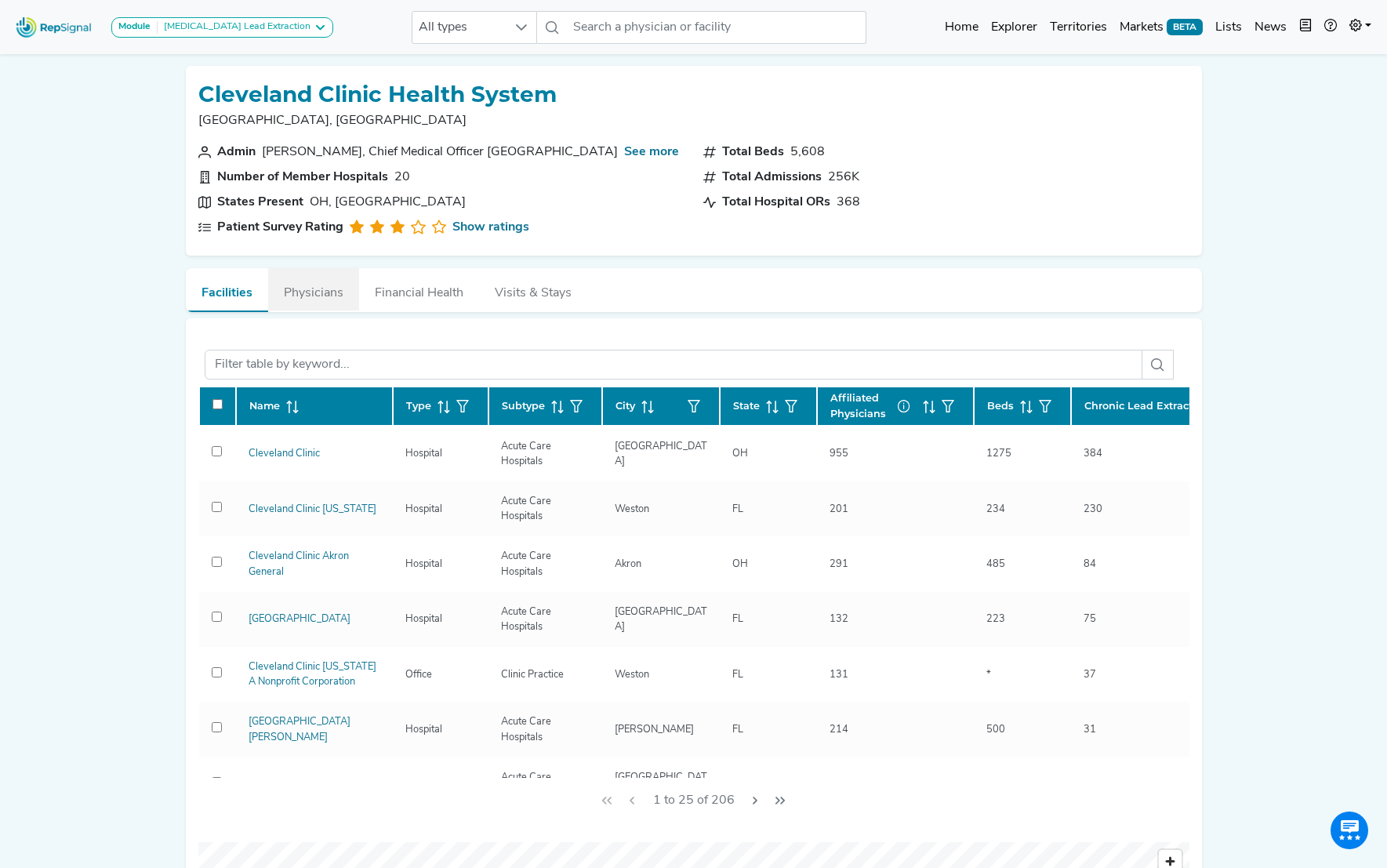
click at [313, 287] on button "Physicians" at bounding box center [313, 289] width 91 height 43
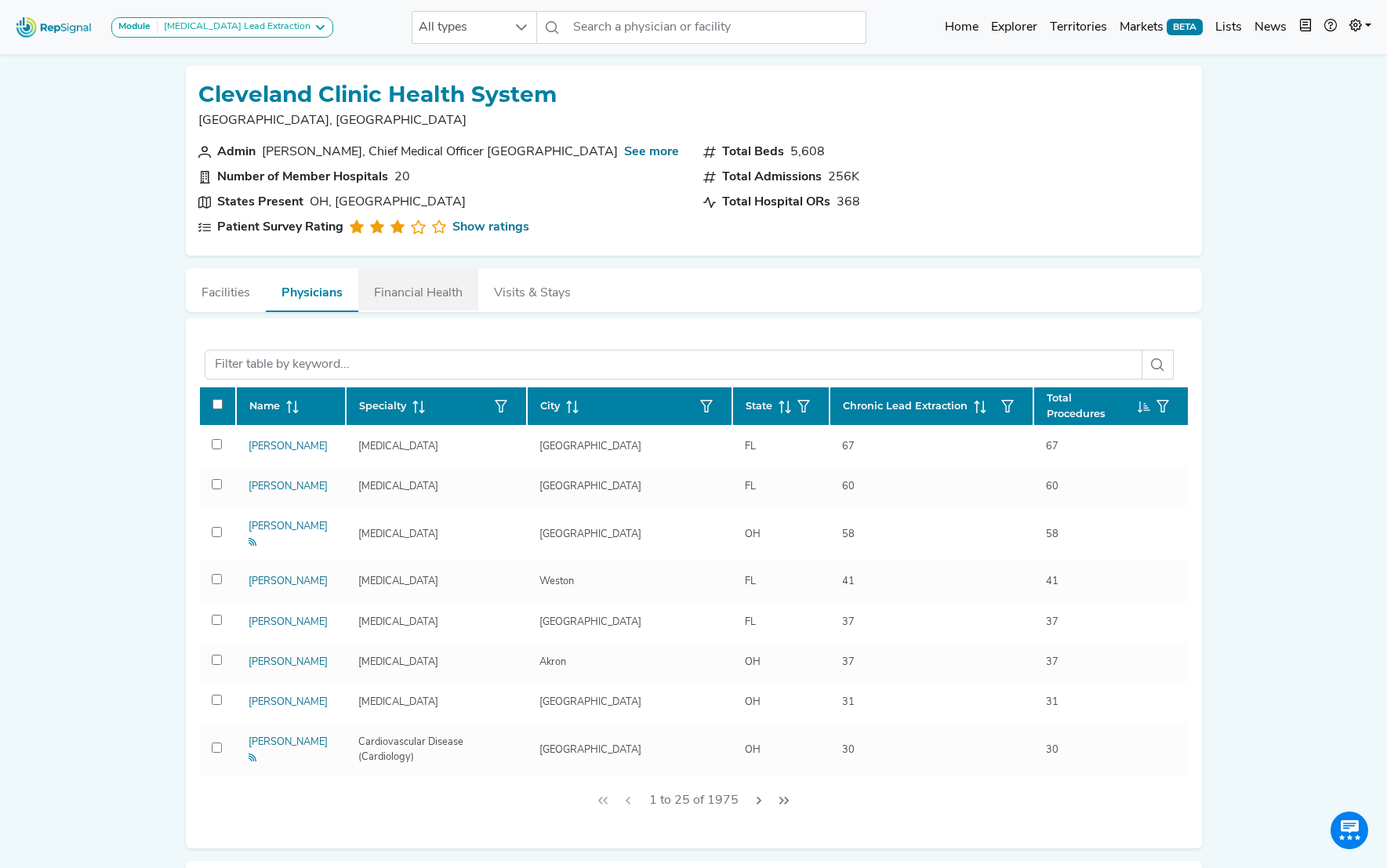
click at [416, 293] on button "Financial Health" at bounding box center [419, 289] width 120 height 43
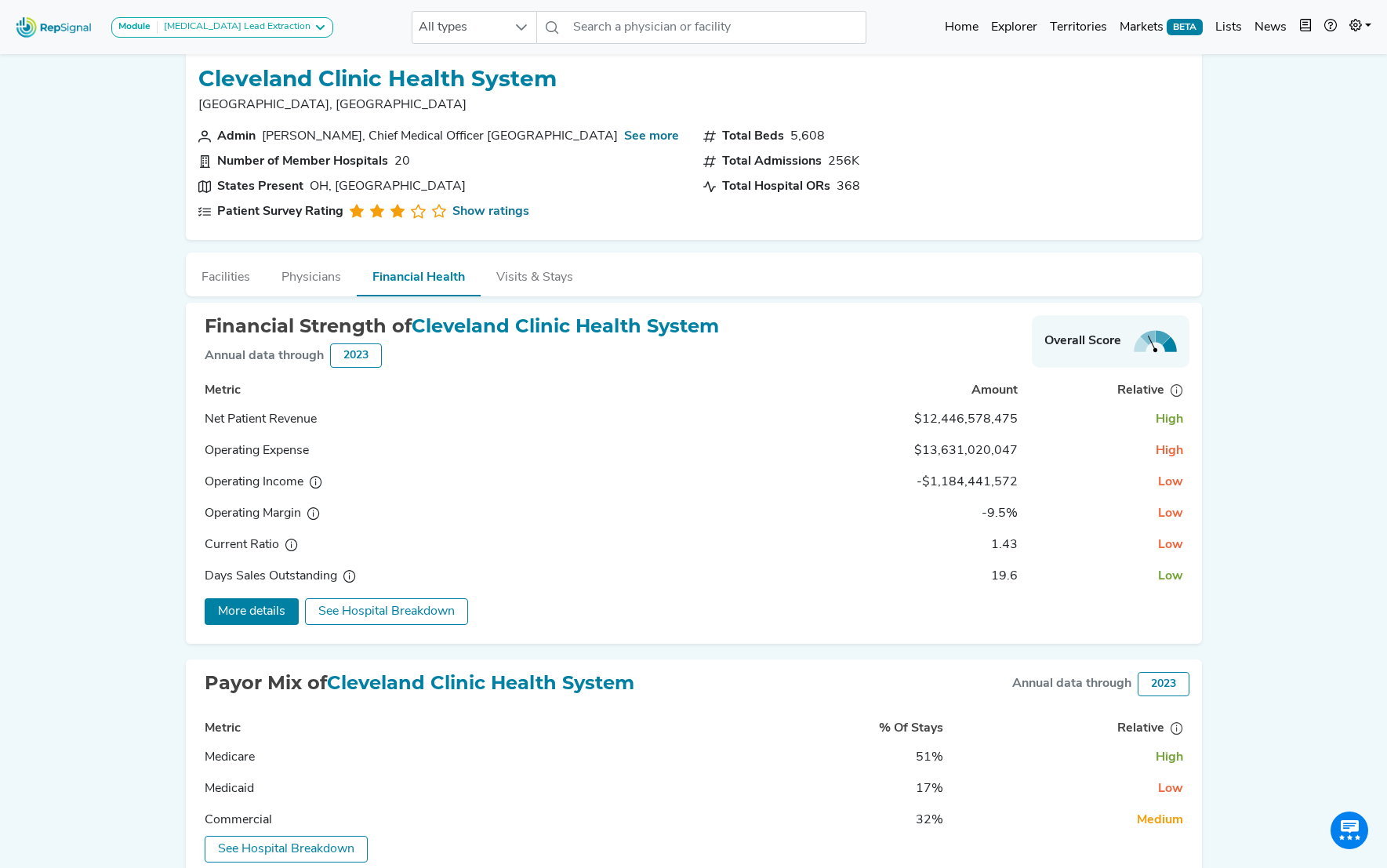
scroll to position [14, 0]
click at [526, 281] on button "Visits & Stays" at bounding box center [535, 275] width 108 height 43
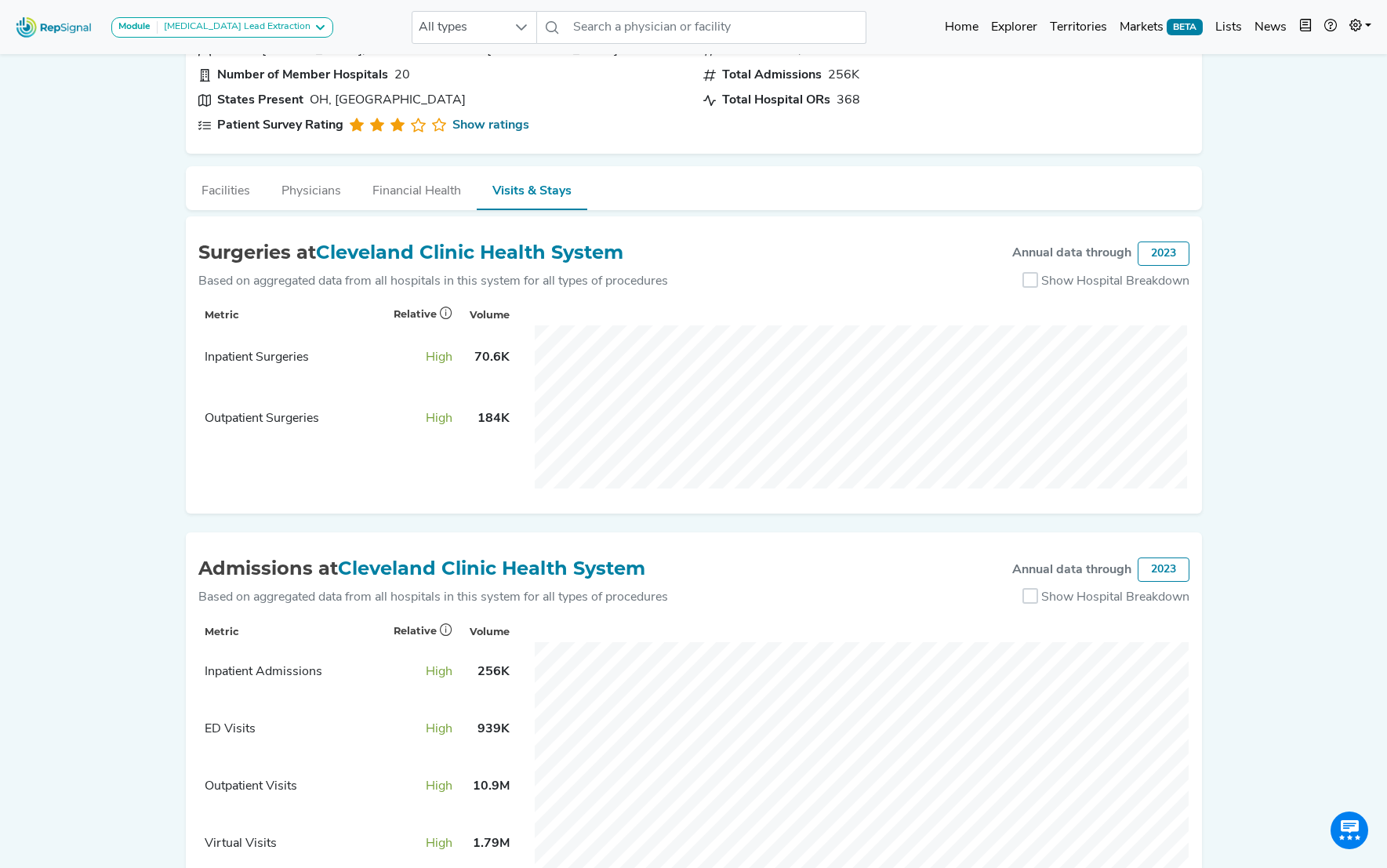
scroll to position [0, 0]
